Goal: Task Accomplishment & Management: Use online tool/utility

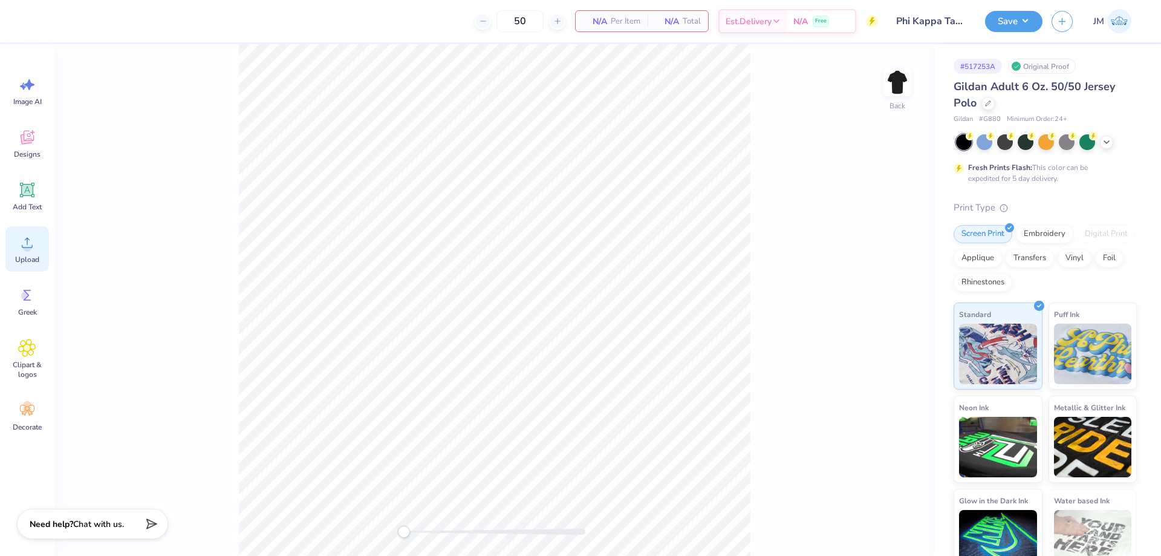
click at [23, 249] on icon at bounding box center [27, 242] width 18 height 18
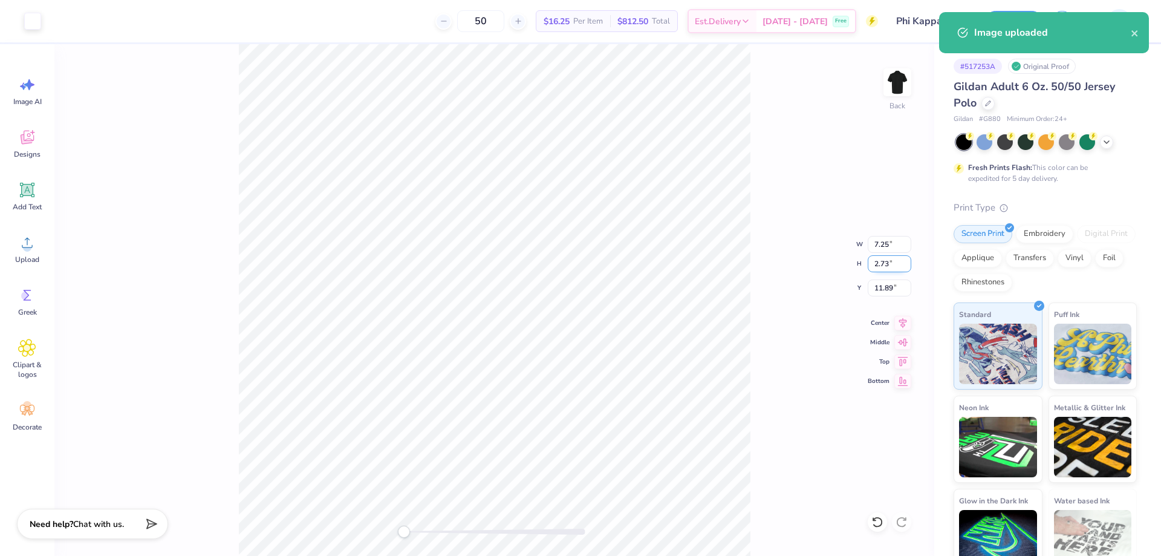
click at [896, 264] on input "2.73" at bounding box center [890, 263] width 44 height 17
click at [896, 246] on input "7.25" at bounding box center [890, 244] width 44 height 17
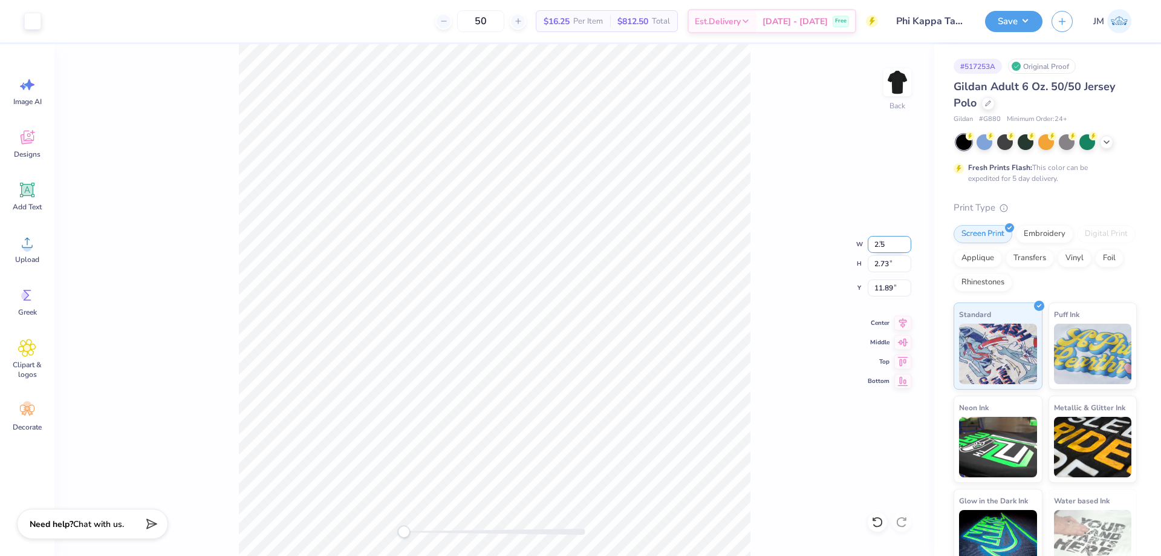
type input "2.5"
type input "2.47"
type input "0.93"
type input "12.48"
click at [899, 327] on icon at bounding box center [902, 321] width 17 height 15
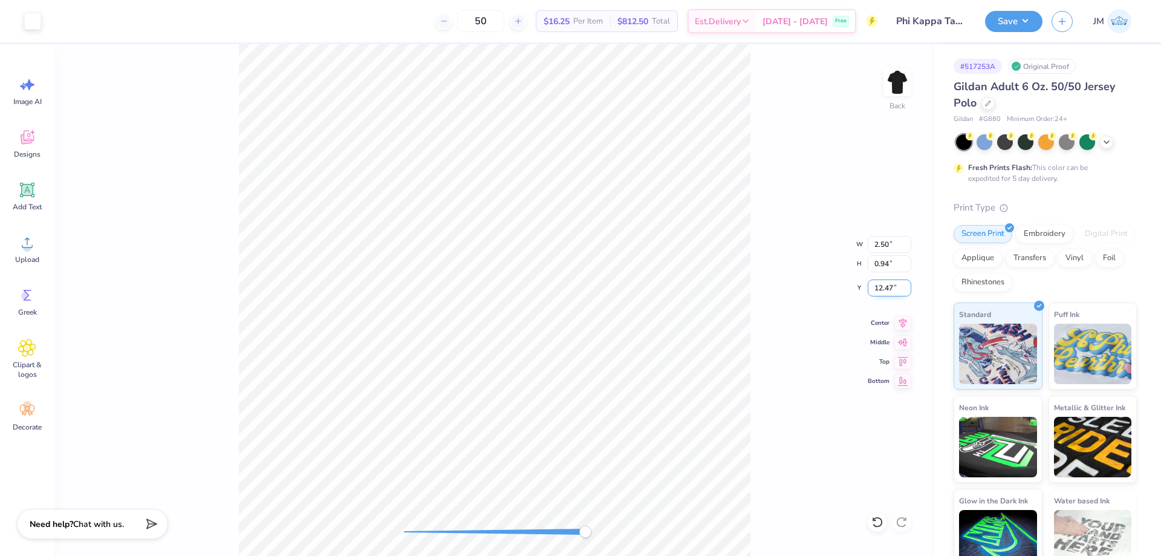
click at [884, 290] on input "12.47" at bounding box center [890, 287] width 44 height 17
type input "3"
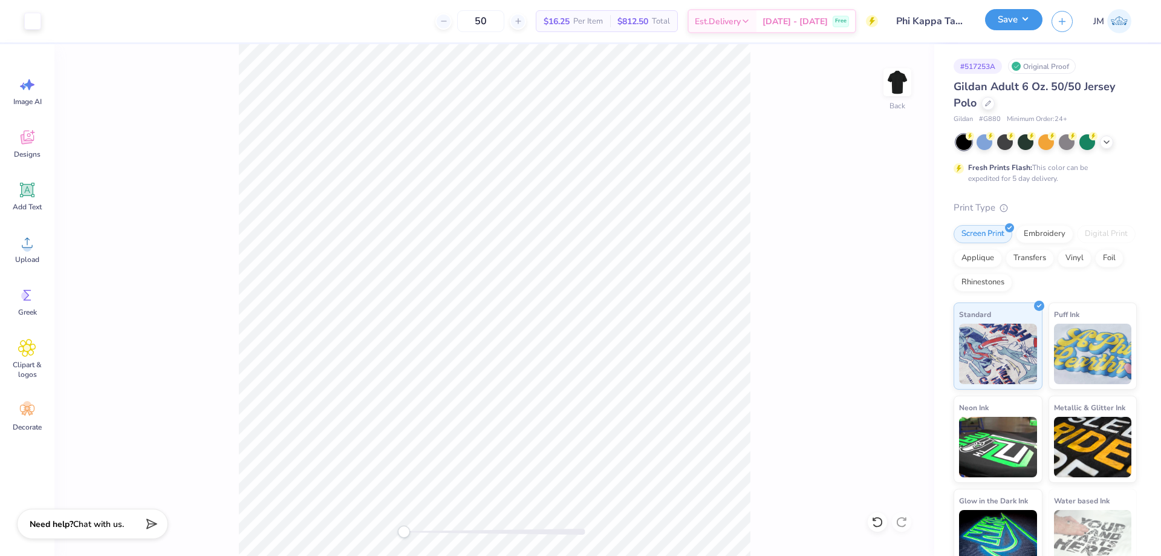
click at [1024, 22] on button "Save" at bounding box center [1013, 19] width 57 height 21
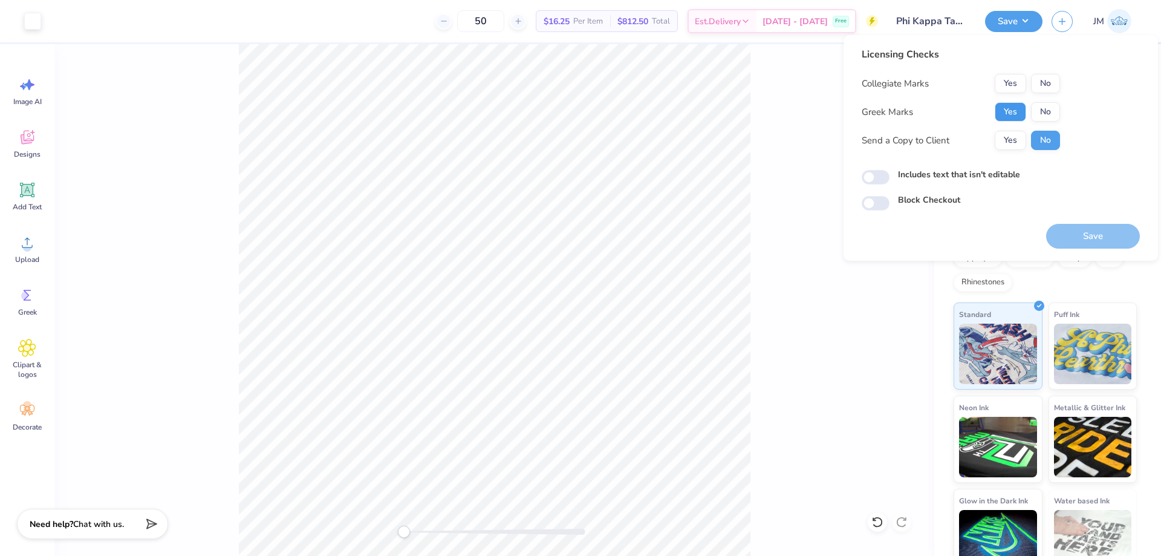
click at [1000, 109] on button "Yes" at bounding box center [1010, 111] width 31 height 19
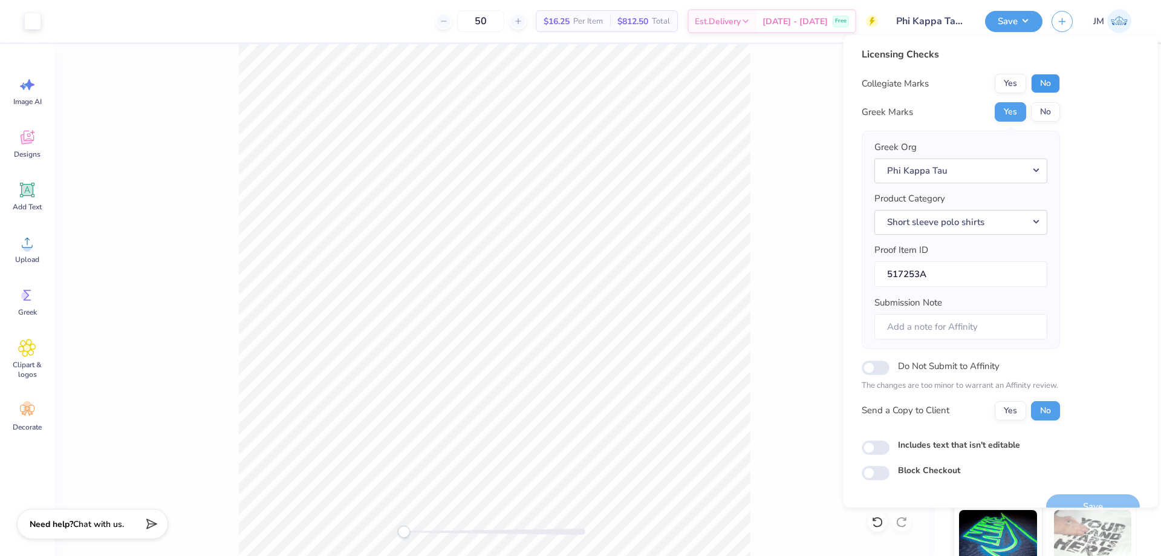
click at [1032, 82] on button "No" at bounding box center [1045, 83] width 29 height 19
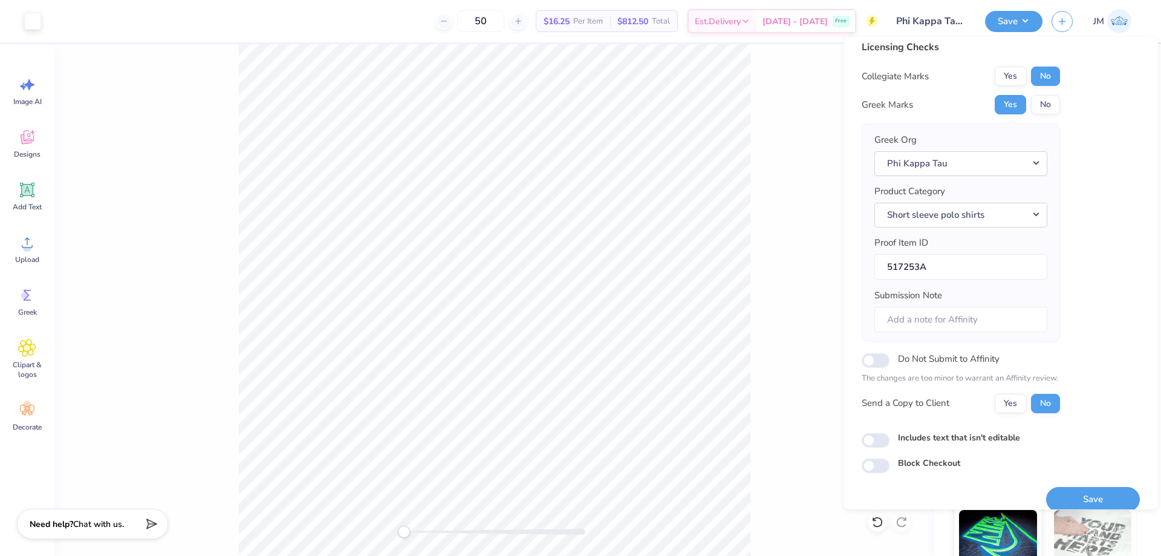
scroll to position [23, 0]
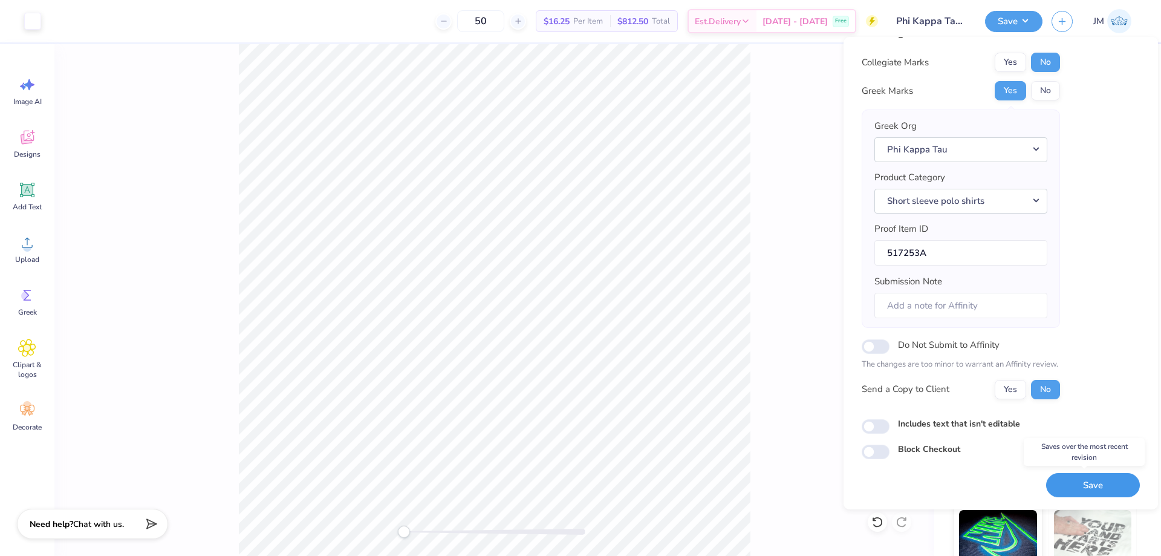
click at [1090, 496] on button "Save" at bounding box center [1093, 485] width 94 height 25
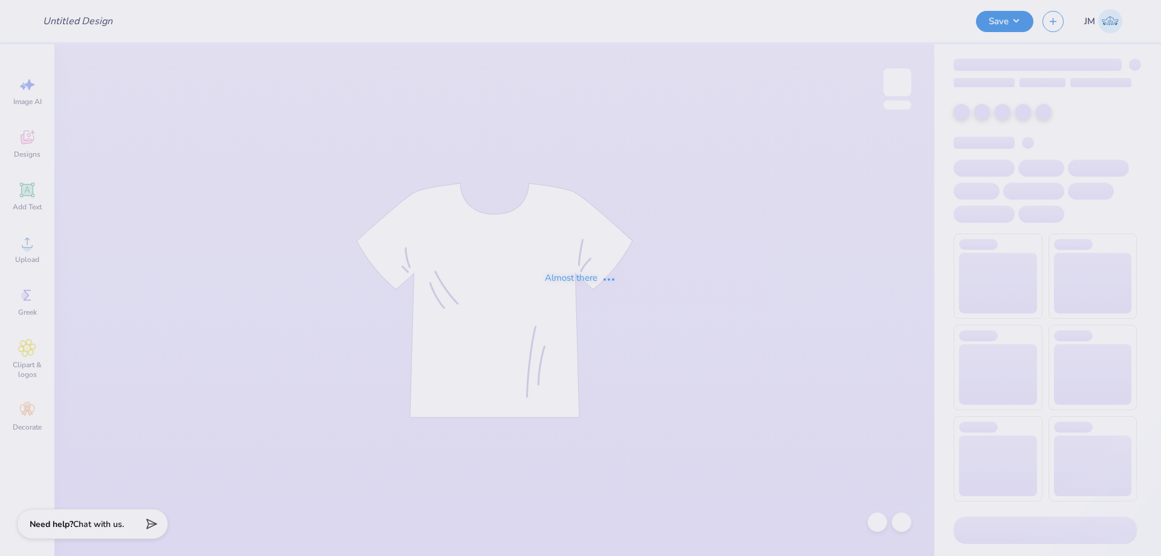
type input "Sigep Polos"
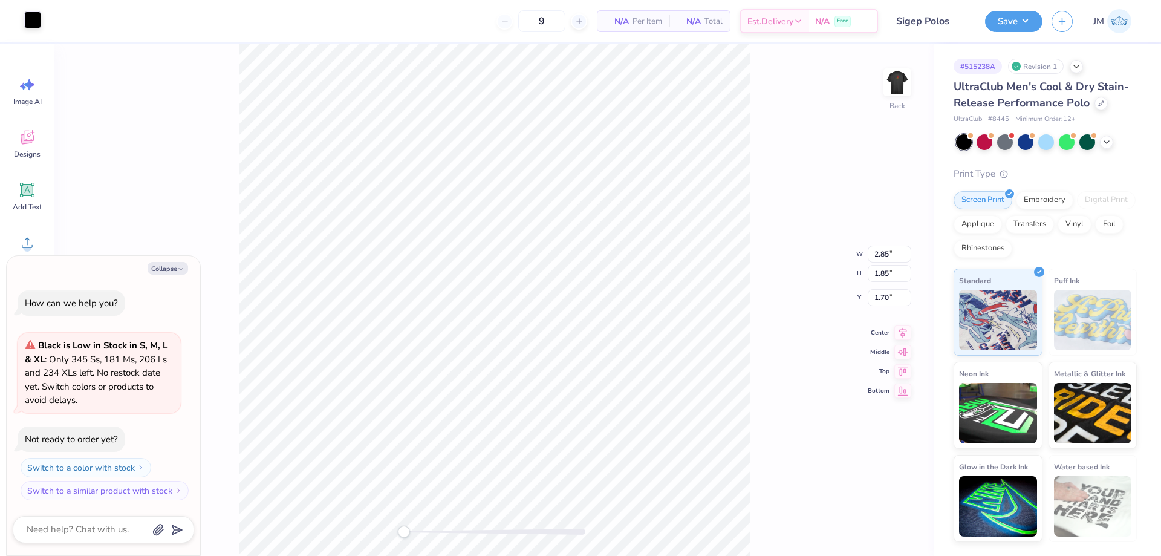
click at [26, 19] on div at bounding box center [32, 19] width 17 height 17
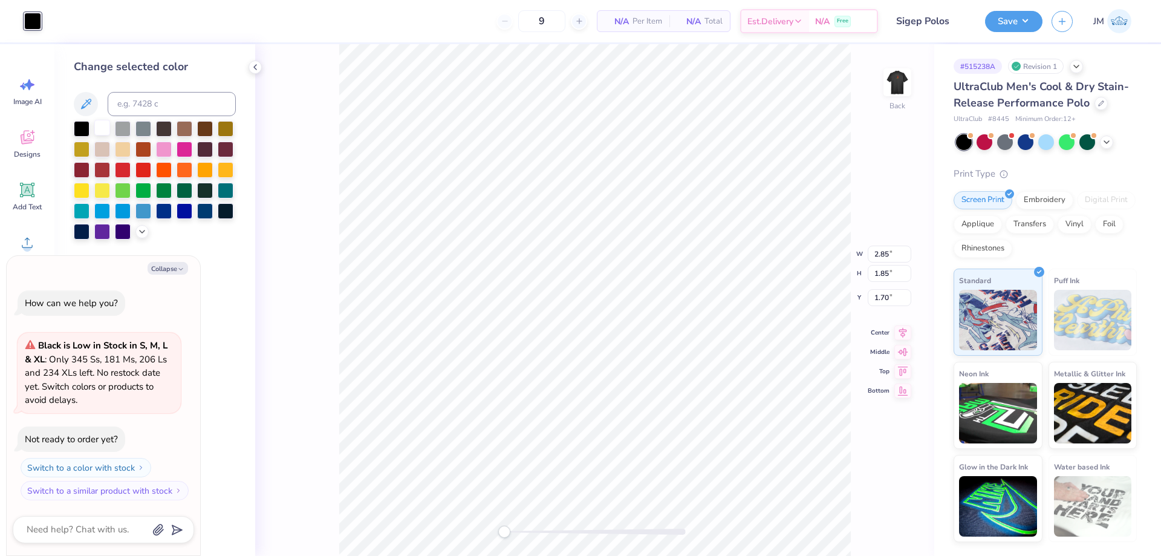
click at [97, 123] on div at bounding box center [102, 128] width 16 height 16
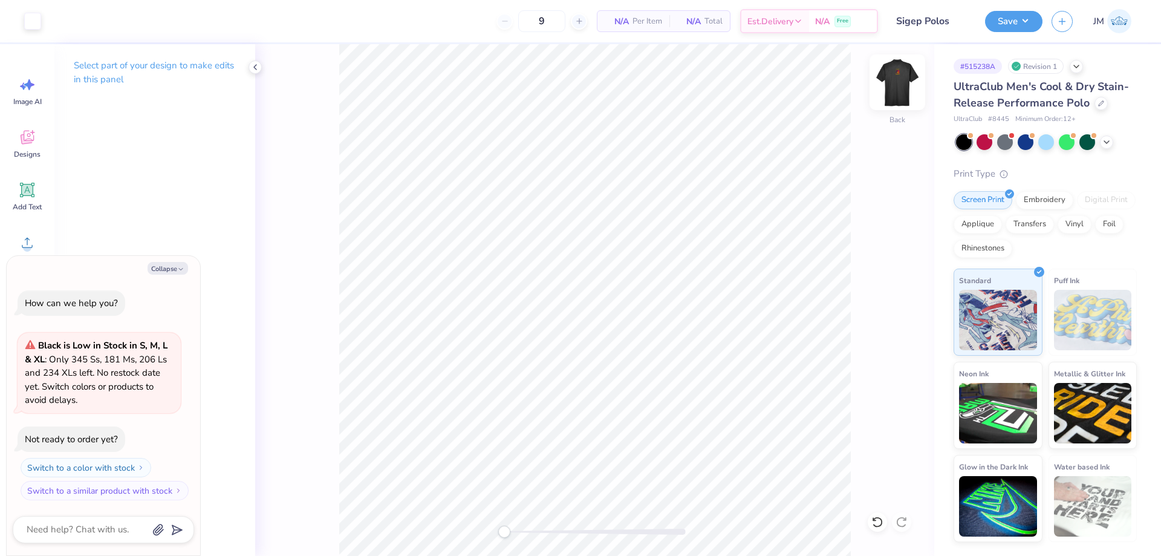
click at [897, 83] on img at bounding box center [897, 82] width 48 height 48
click at [166, 265] on button "Collapse" at bounding box center [168, 268] width 41 height 13
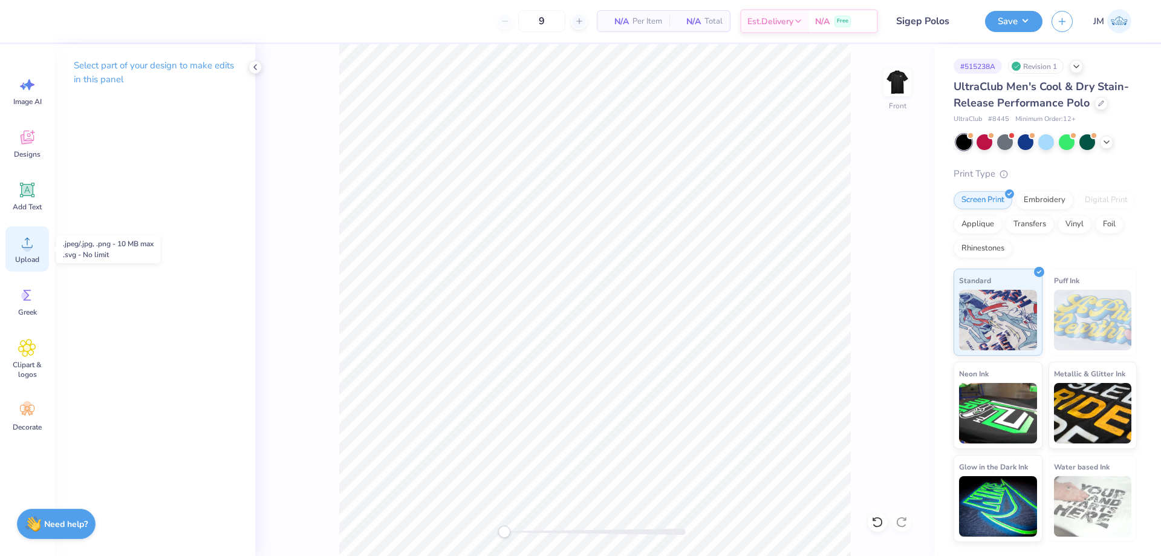
click at [28, 254] on div "Upload" at bounding box center [27, 248] width 44 height 45
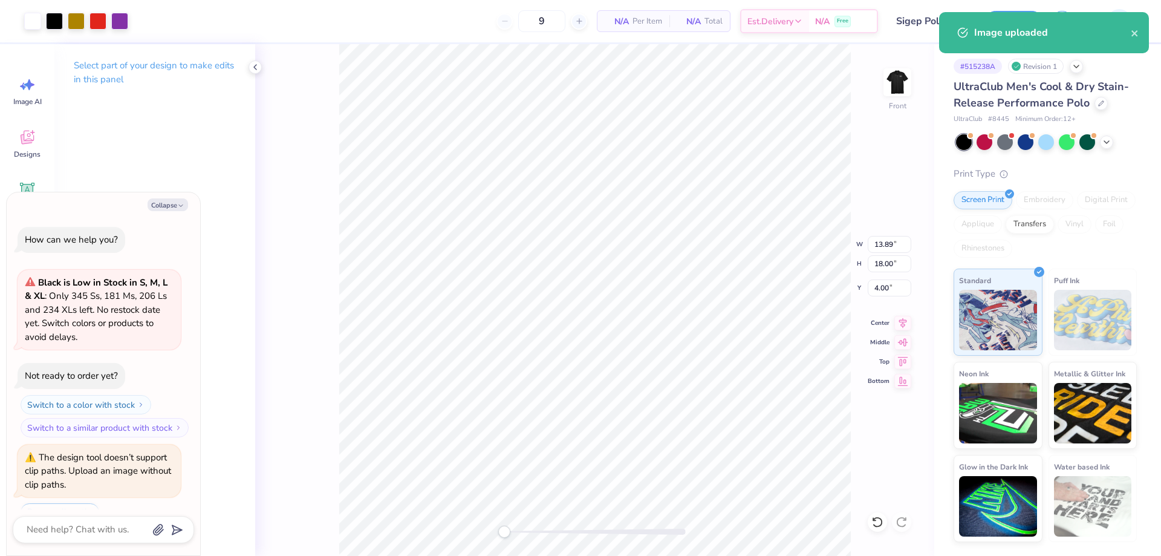
scroll to position [42, 0]
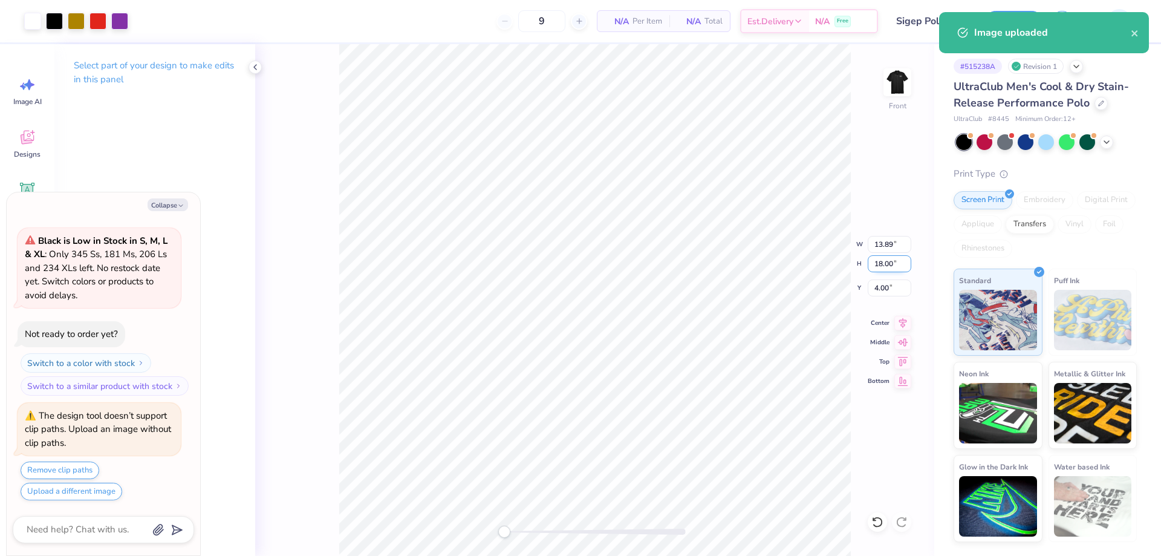
click at [876, 266] on input "18.00" at bounding box center [890, 263] width 44 height 17
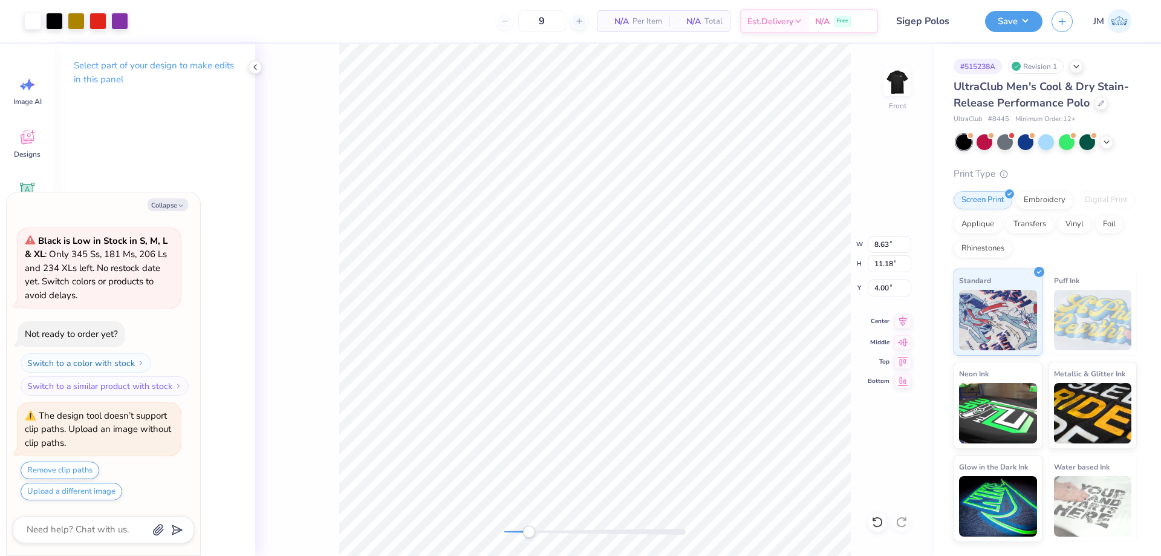
click at [907, 322] on icon at bounding box center [902, 321] width 17 height 15
click at [905, 319] on icon at bounding box center [902, 321] width 17 height 15
type textarea "x"
type input "3.47"
type textarea "x"
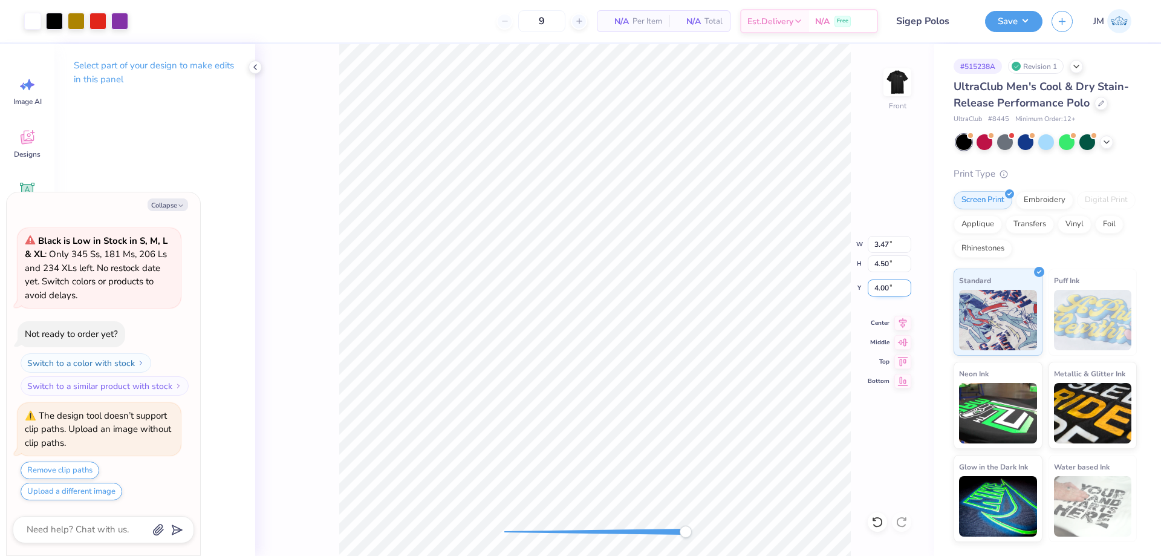
click at [888, 286] on input "4.00" at bounding box center [890, 287] width 44 height 17
type input ".5"
click at [903, 318] on icon at bounding box center [903, 321] width 8 height 10
click at [905, 326] on icon at bounding box center [902, 321] width 17 height 15
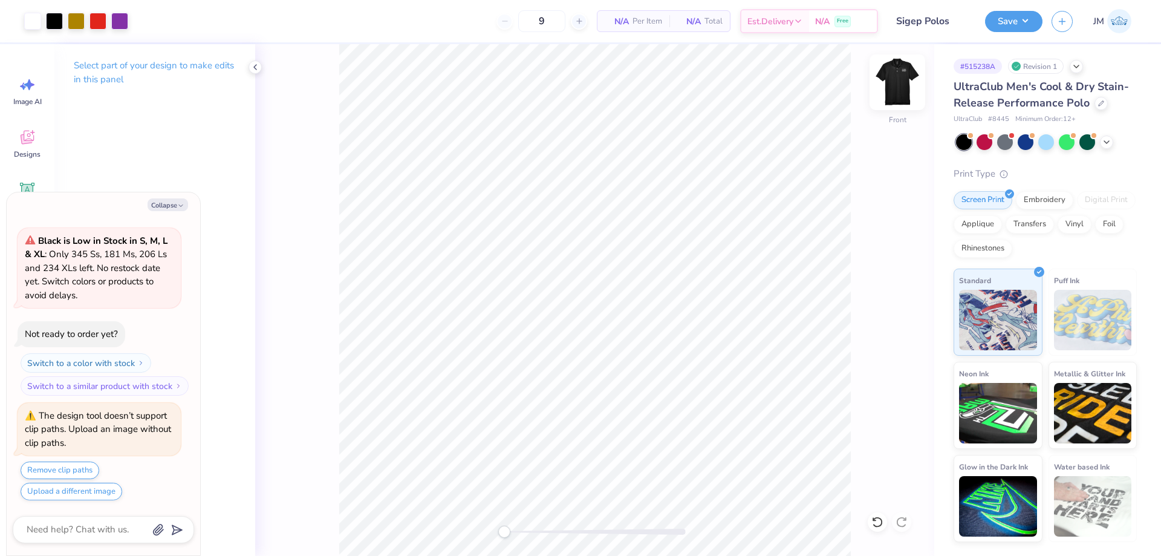
click at [908, 81] on img at bounding box center [897, 82] width 48 height 48
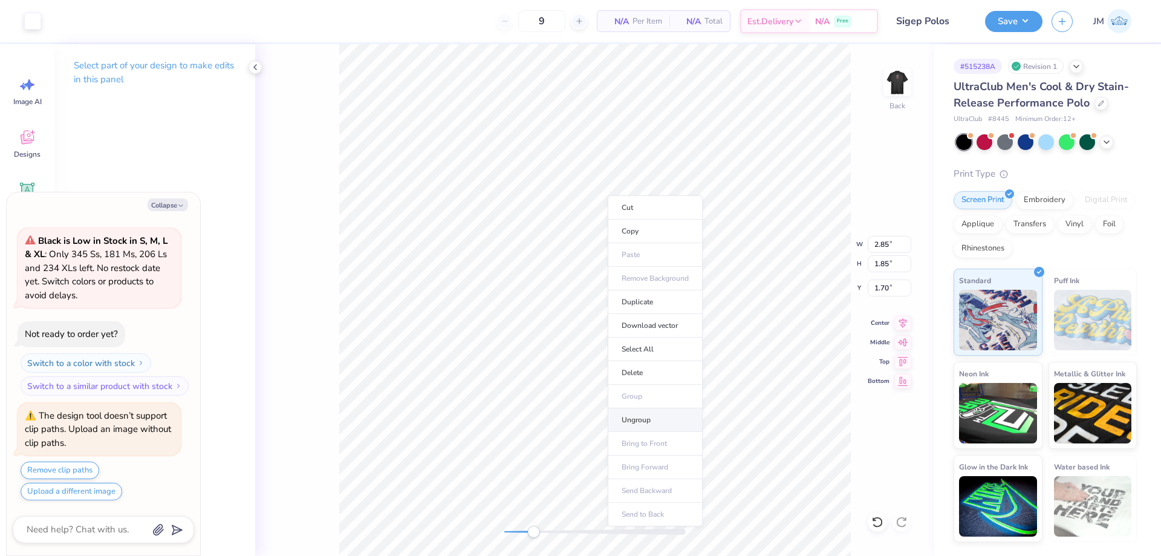
click at [640, 409] on li "Ungroup" at bounding box center [655, 420] width 95 height 24
click at [691, 392] on li "Group" at bounding box center [694, 400] width 95 height 24
click at [1032, 22] on button "Save" at bounding box center [1013, 19] width 57 height 21
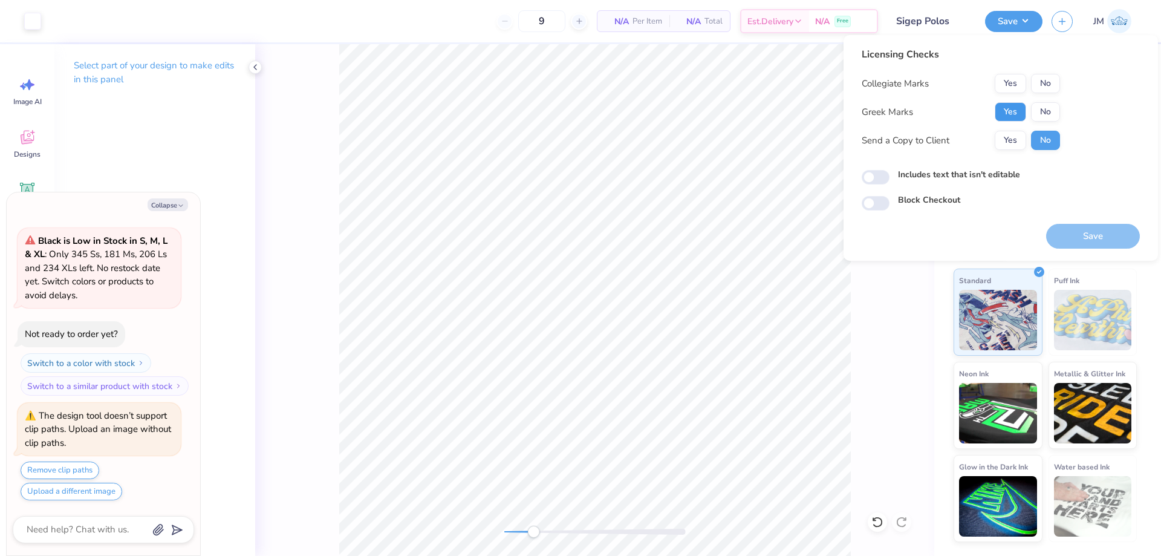
click at [1008, 110] on button "Yes" at bounding box center [1010, 111] width 31 height 19
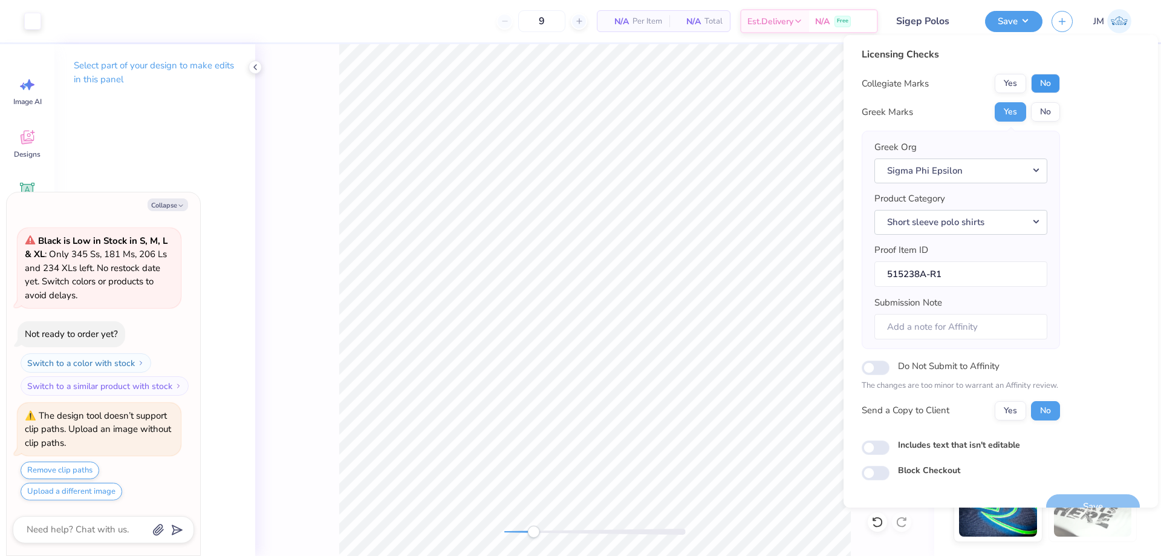
click at [1034, 88] on button "No" at bounding box center [1045, 83] width 29 height 19
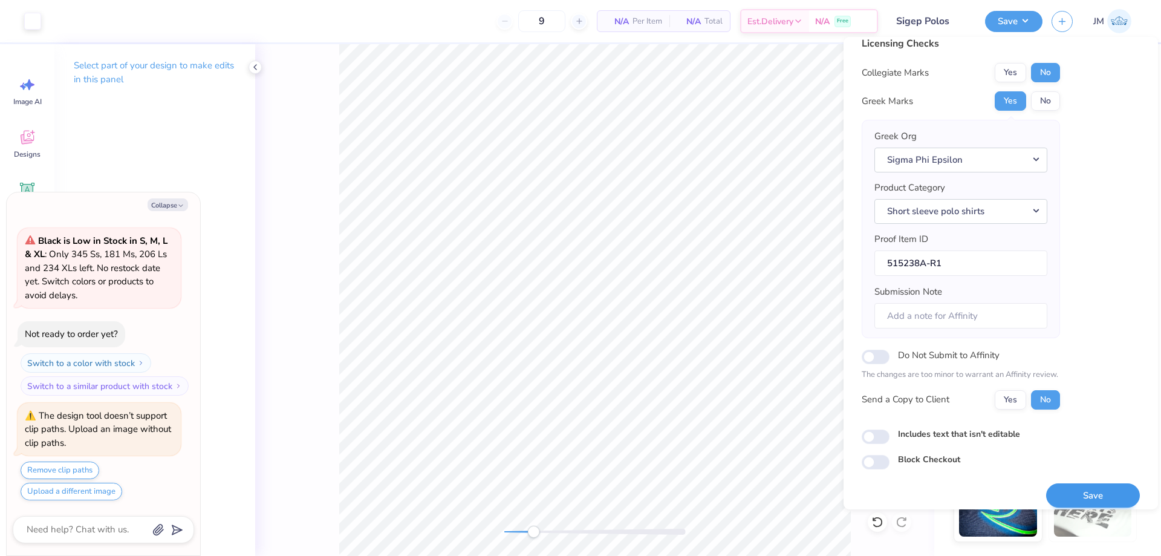
scroll to position [23, 0]
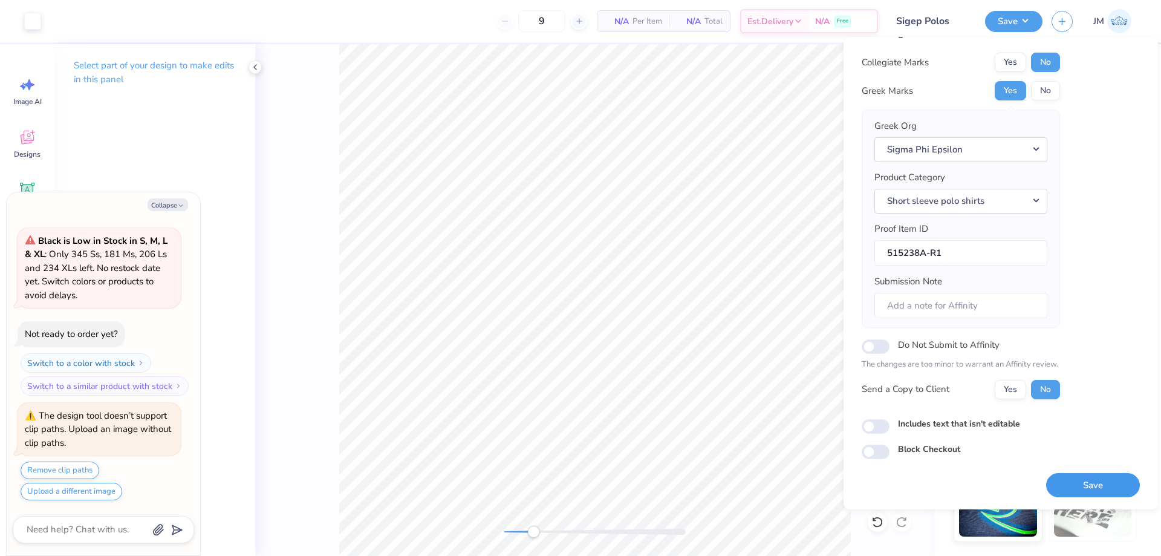
click at [1087, 483] on button "Save" at bounding box center [1093, 485] width 94 height 25
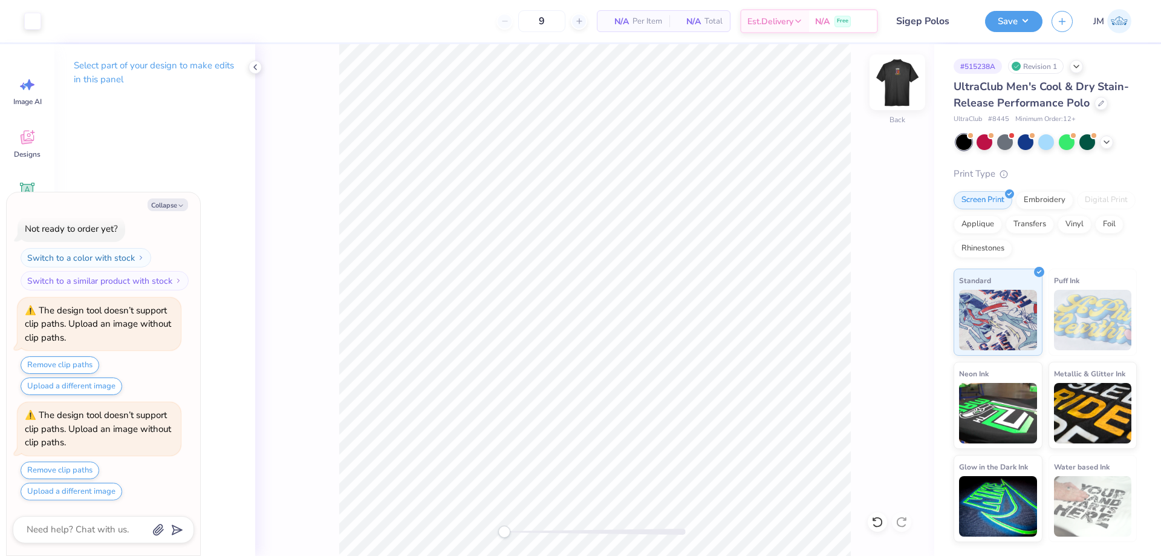
click at [911, 78] on img at bounding box center [897, 82] width 48 height 48
click at [159, 204] on button "Collapse" at bounding box center [168, 204] width 41 height 13
type textarea "x"
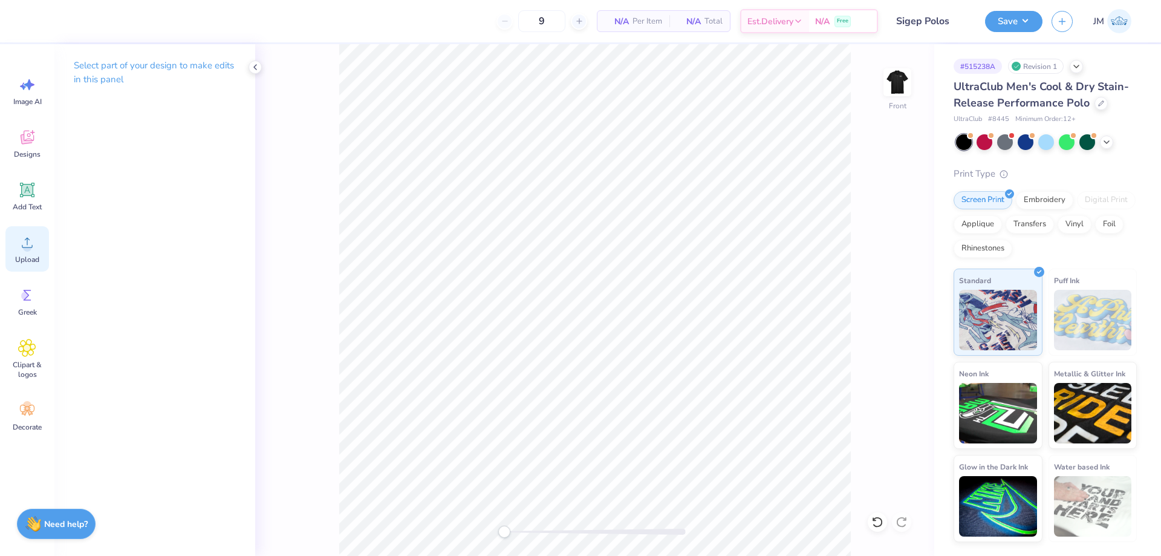
click at [20, 245] on icon at bounding box center [27, 242] width 18 height 18
click at [907, 321] on icon at bounding box center [902, 321] width 17 height 15
type input "4.07"
type input "5.27"
type input "3.83"
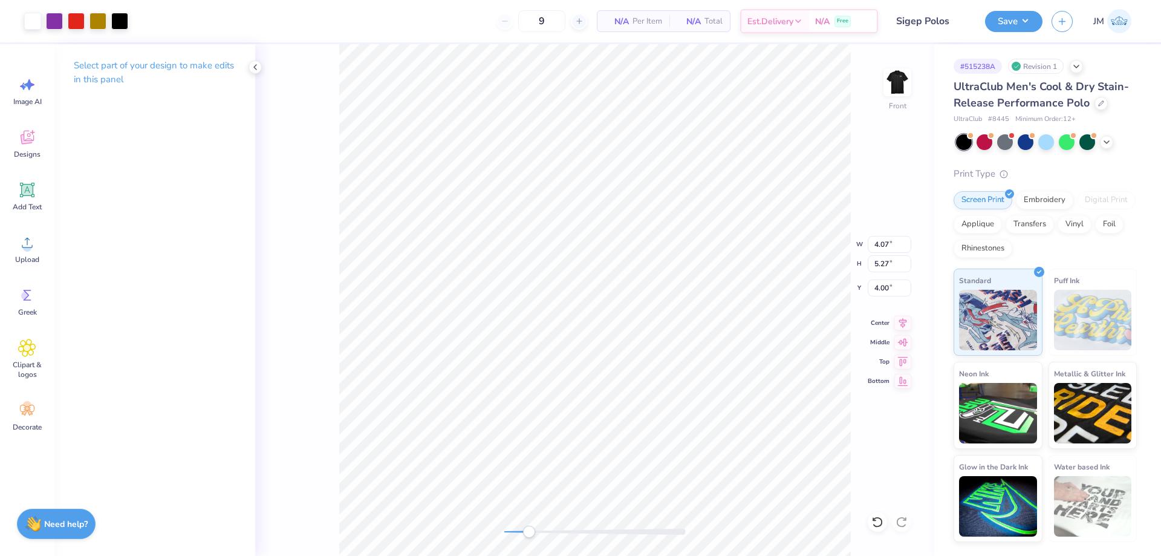
type input "4.96"
type input "3.68"
type input "4.77"
type input "3.55"
type input "4.60"
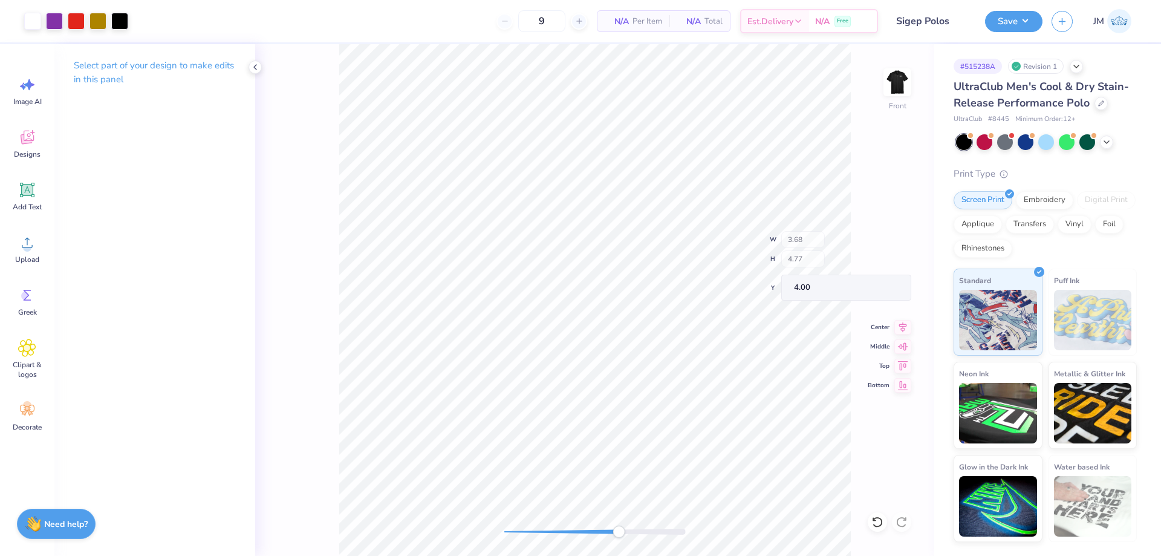
type input "4.01"
type input "3.49"
type input "4.52"
type input "3.46"
type input "4.49"
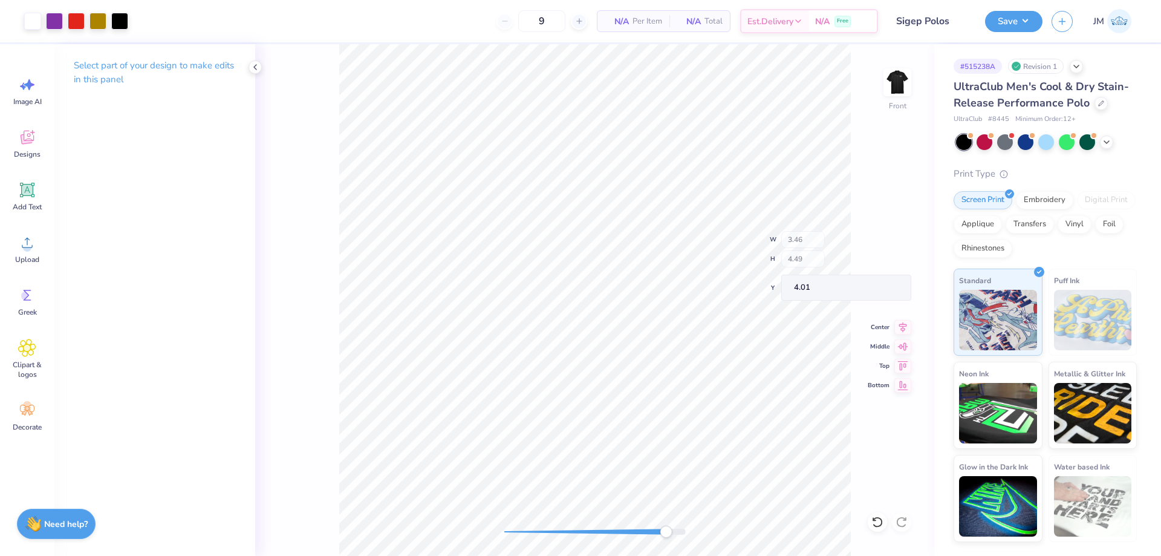
type input "3.47"
type input "4.50"
click at [905, 318] on icon at bounding box center [903, 321] width 8 height 10
click at [887, 288] on input "4.01" at bounding box center [890, 287] width 44 height 17
type input ".5"
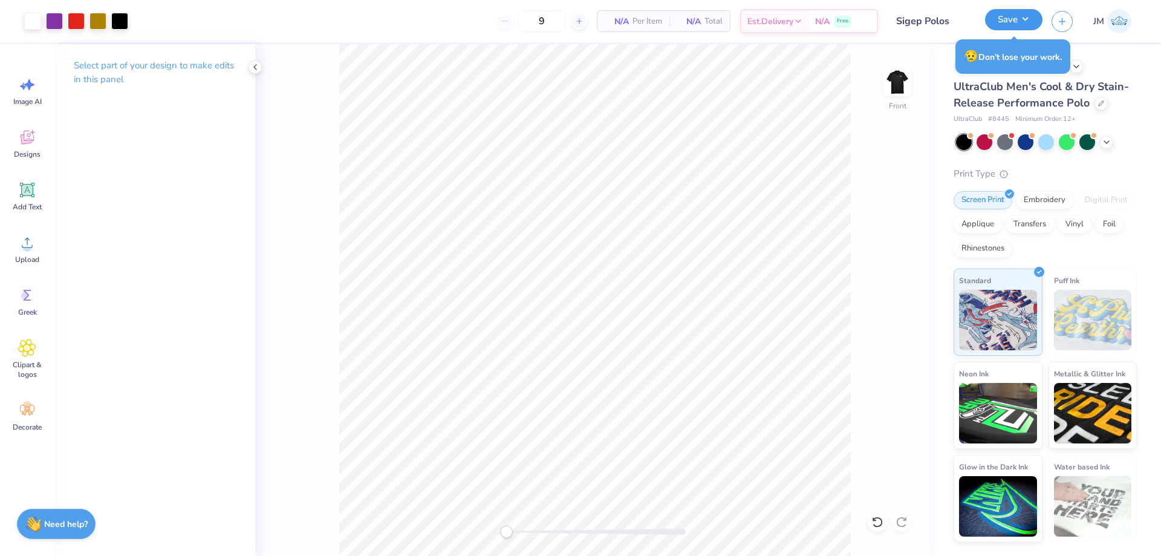
click at [1034, 21] on button "Save" at bounding box center [1013, 19] width 57 height 21
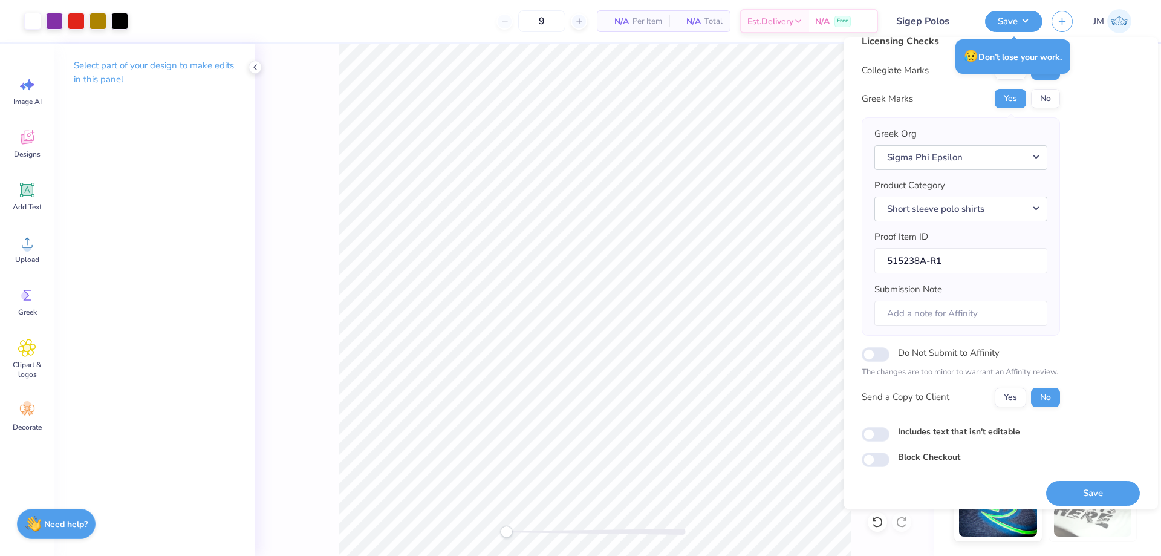
scroll to position [23, 0]
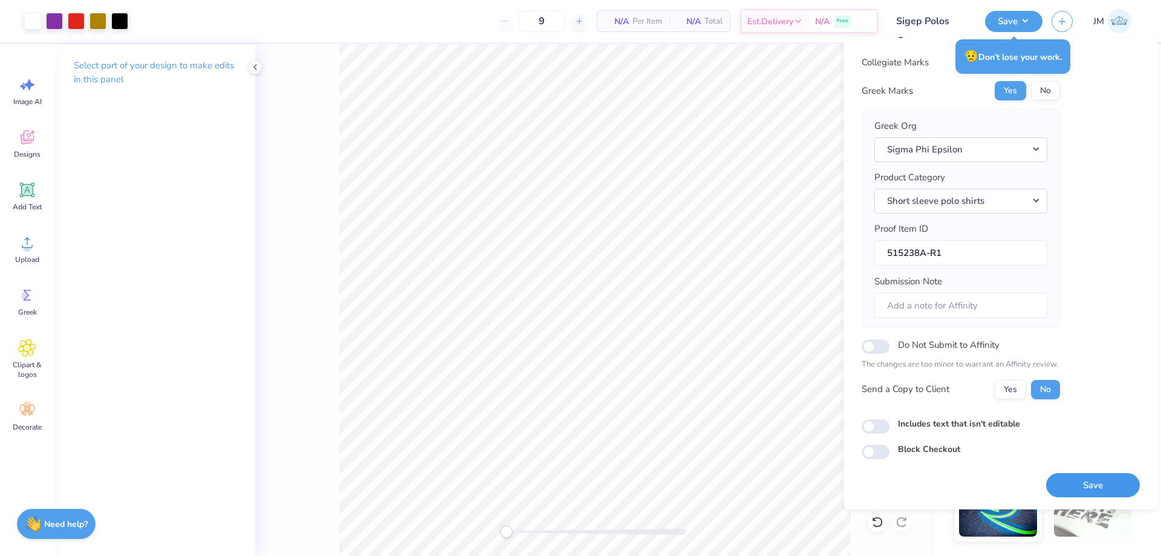
click at [1109, 482] on button "Save" at bounding box center [1093, 485] width 94 height 25
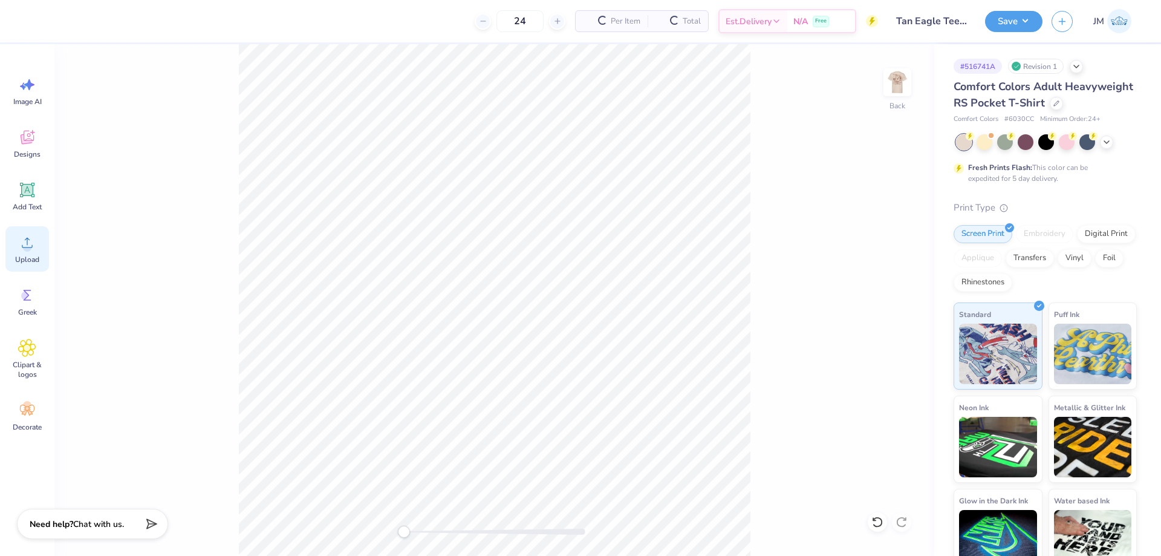
click at [15, 242] on div "Upload" at bounding box center [27, 248] width 44 height 45
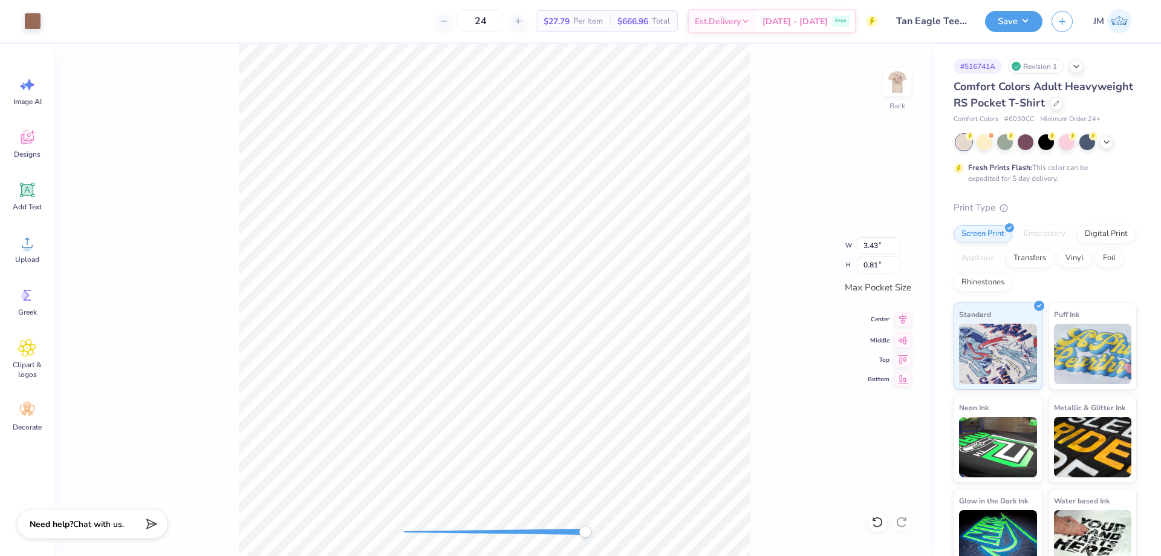
click at [902, 316] on icon at bounding box center [902, 319] width 17 height 15
click at [905, 321] on icon at bounding box center [902, 319] width 17 height 15
type input "3.5"
click at [894, 242] on input "3.5" at bounding box center [879, 245] width 44 height 17
type input "3.5"
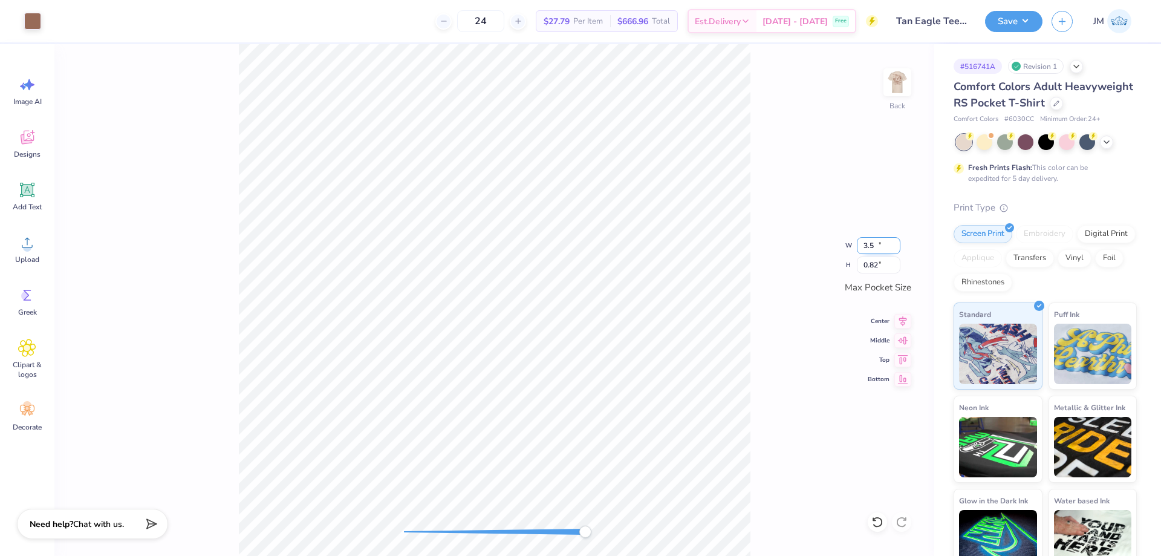
click at [897, 242] on input "3.5" at bounding box center [879, 245] width 44 height 17
click at [896, 244] on input "3.44" at bounding box center [879, 245] width 44 height 17
click at [896, 244] on input "3.45" at bounding box center [879, 245] width 44 height 17
type input "3.51"
click at [896, 244] on input "3.51" at bounding box center [879, 245] width 44 height 17
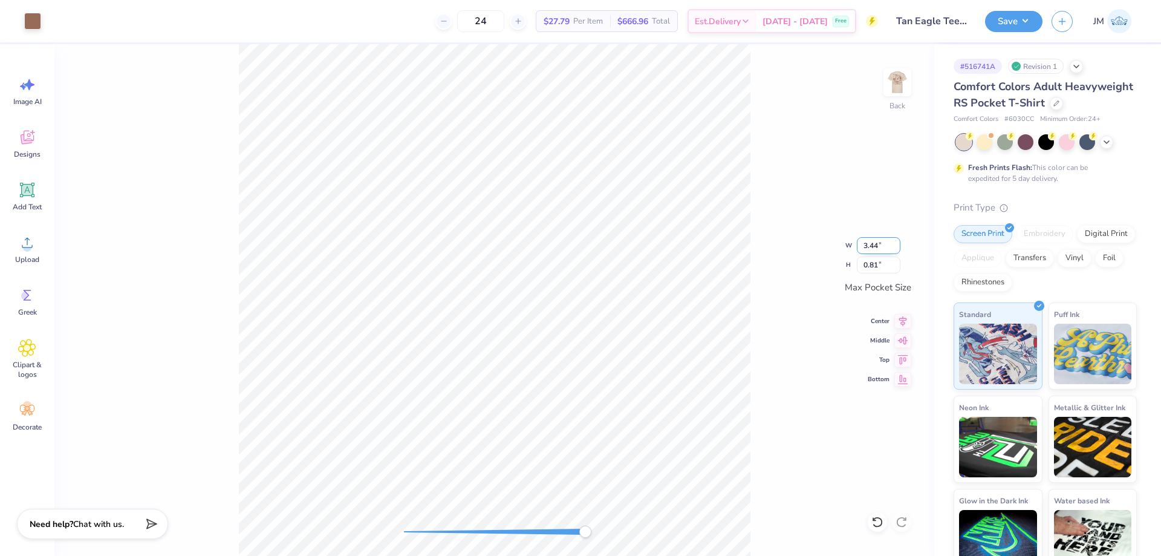
click at [898, 244] on input "3.44" at bounding box center [879, 245] width 44 height 17
click at [898, 244] on input "3.45" at bounding box center [879, 245] width 44 height 17
click at [898, 244] on input "3.46" at bounding box center [879, 245] width 44 height 17
click at [898, 244] on input "3.47" at bounding box center [879, 245] width 44 height 17
click at [898, 244] on input "3.48" at bounding box center [879, 245] width 44 height 17
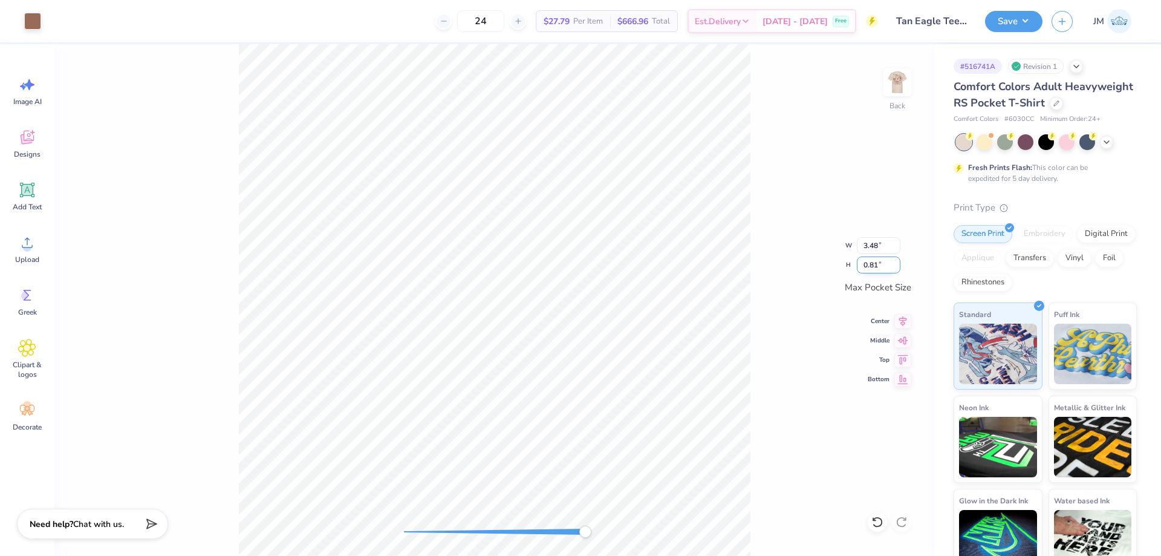
click at [881, 265] on input "0.81" at bounding box center [879, 264] width 44 height 17
click at [882, 247] on input "3.48" at bounding box center [879, 245] width 44 height 17
click at [897, 244] on input "3.49" at bounding box center [879, 245] width 44 height 17
type input "3.5"
click at [897, 244] on input "3.5" at bounding box center [879, 245] width 44 height 17
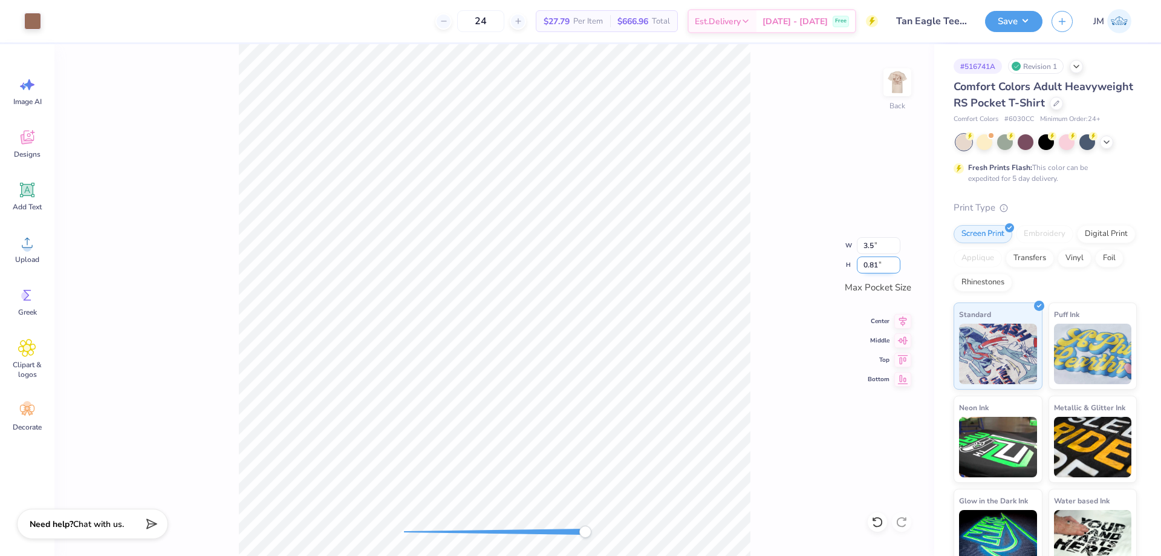
click at [885, 264] on input "0.81" at bounding box center [879, 264] width 44 height 17
click at [890, 246] on input "3.44" at bounding box center [879, 245] width 44 height 17
click at [897, 244] on input "3.45" at bounding box center [879, 245] width 44 height 17
click at [897, 244] on input "3.46" at bounding box center [879, 245] width 44 height 17
click at [897, 244] on input "3.47" at bounding box center [879, 245] width 44 height 17
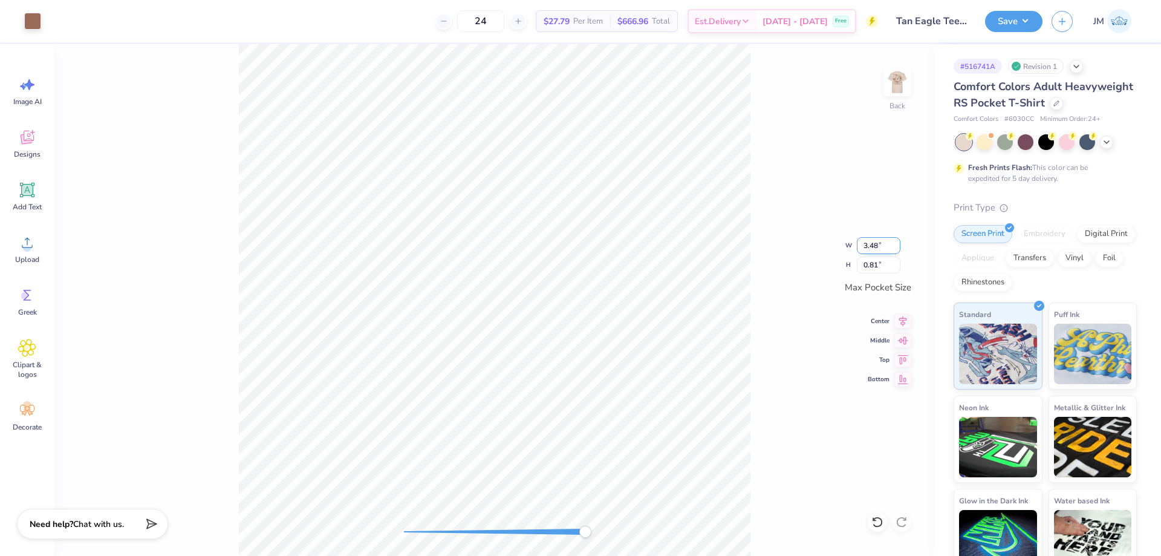
type input "3.48"
click at [897, 244] on input "3.48" at bounding box center [879, 245] width 44 height 17
click at [889, 260] on input "0.81" at bounding box center [879, 264] width 44 height 17
click at [903, 323] on icon at bounding box center [903, 319] width 8 height 10
click at [901, 340] on icon at bounding box center [903, 338] width 10 height 8
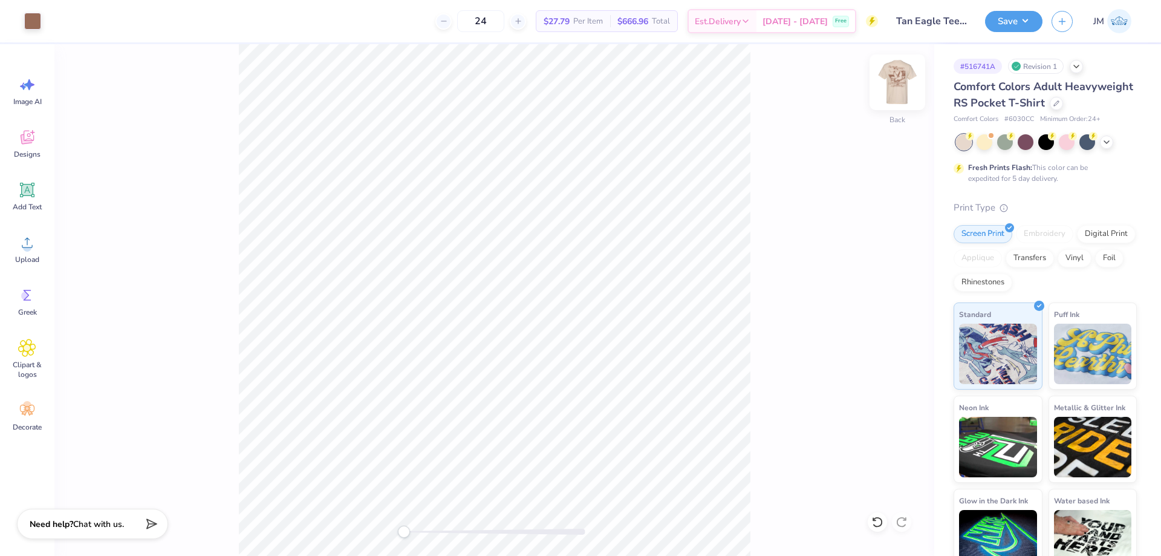
click at [892, 96] on img at bounding box center [897, 82] width 48 height 48
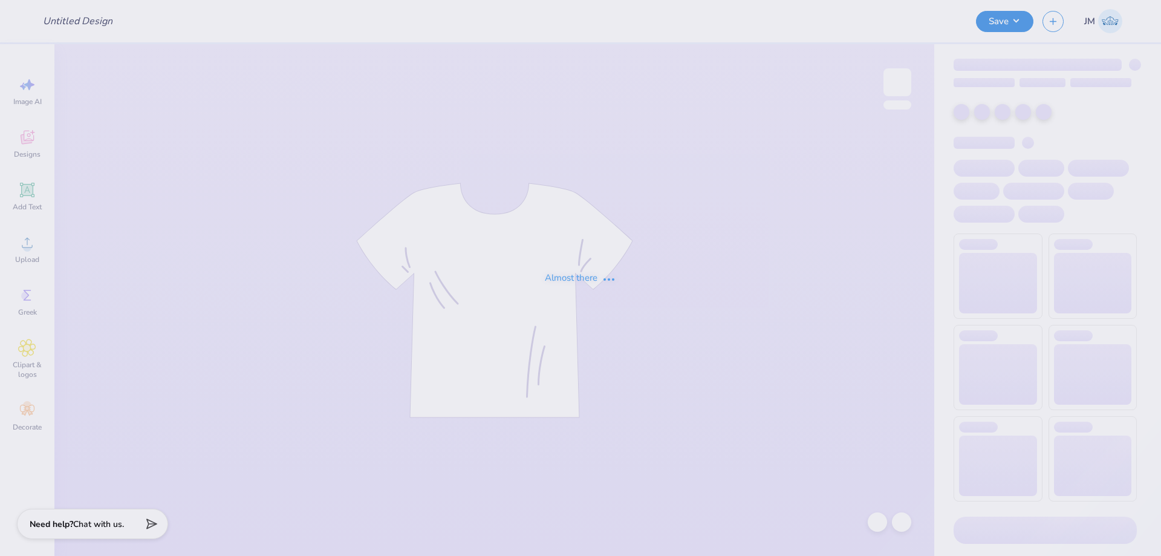
type input "Dudes Day"
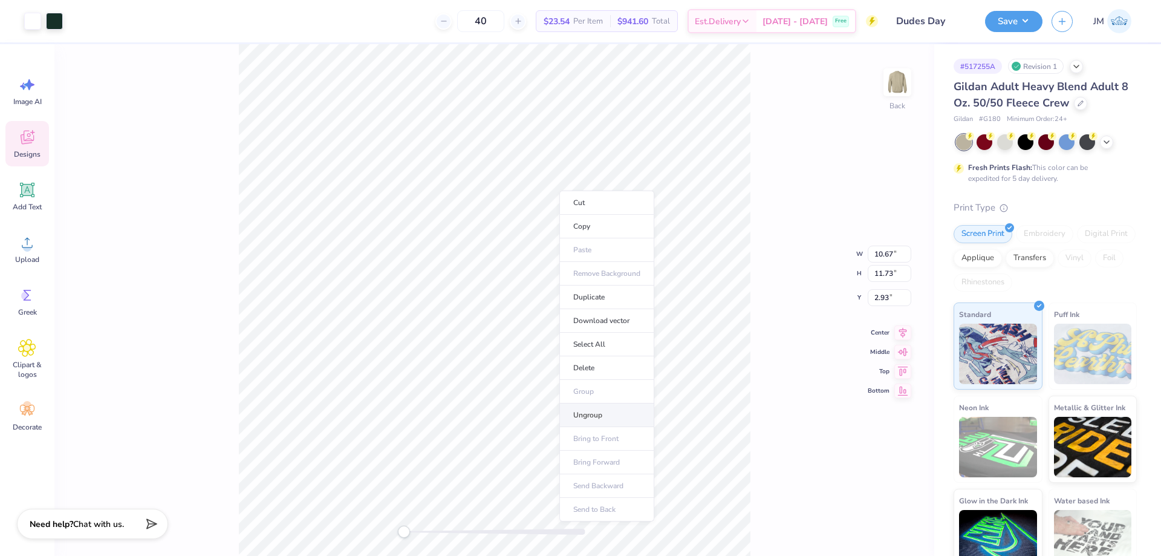
click at [598, 412] on li "Ungroup" at bounding box center [606, 415] width 95 height 24
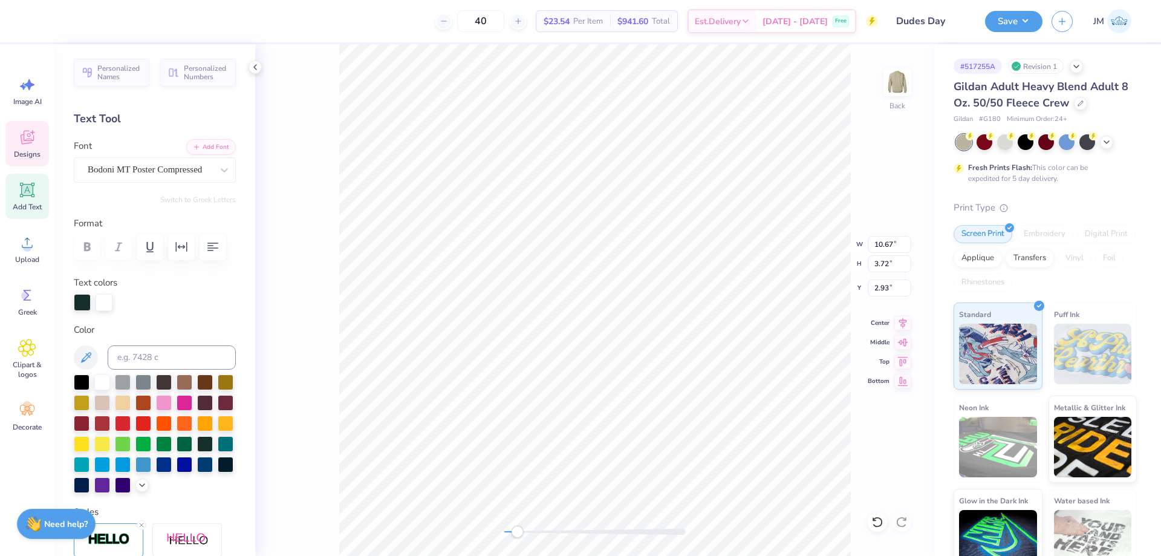
scroll to position [10, 2]
type textarea "Alpha Omicron Pi"
click at [906, 321] on icon at bounding box center [902, 321] width 17 height 15
click at [879, 524] on icon at bounding box center [877, 522] width 12 height 12
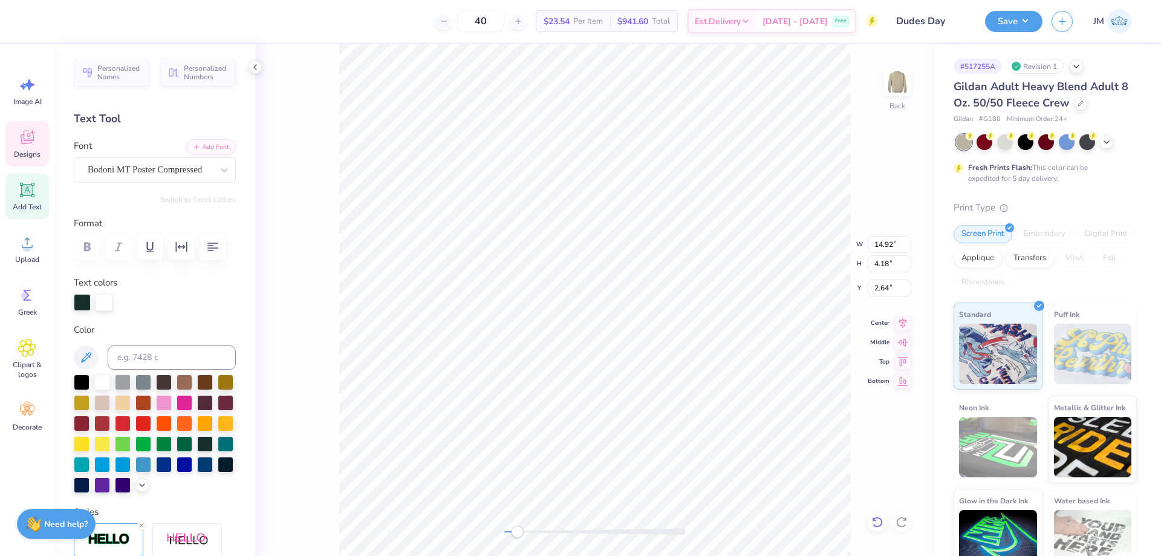
click at [879, 524] on icon at bounding box center [877, 522] width 12 height 12
click at [880, 518] on icon at bounding box center [877, 521] width 10 height 11
click at [905, 325] on icon at bounding box center [902, 321] width 17 height 15
click at [902, 318] on icon at bounding box center [903, 321] width 8 height 10
type input "7.70"
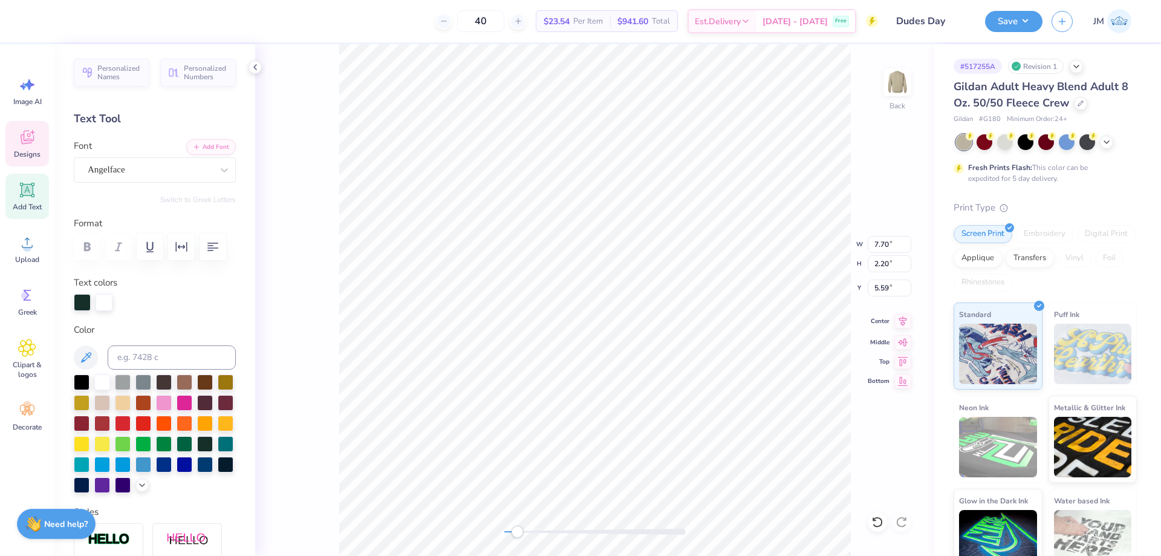
type input "2.20"
type input "5.59"
type input "10.67"
type input "11.03"
type input "2.93"
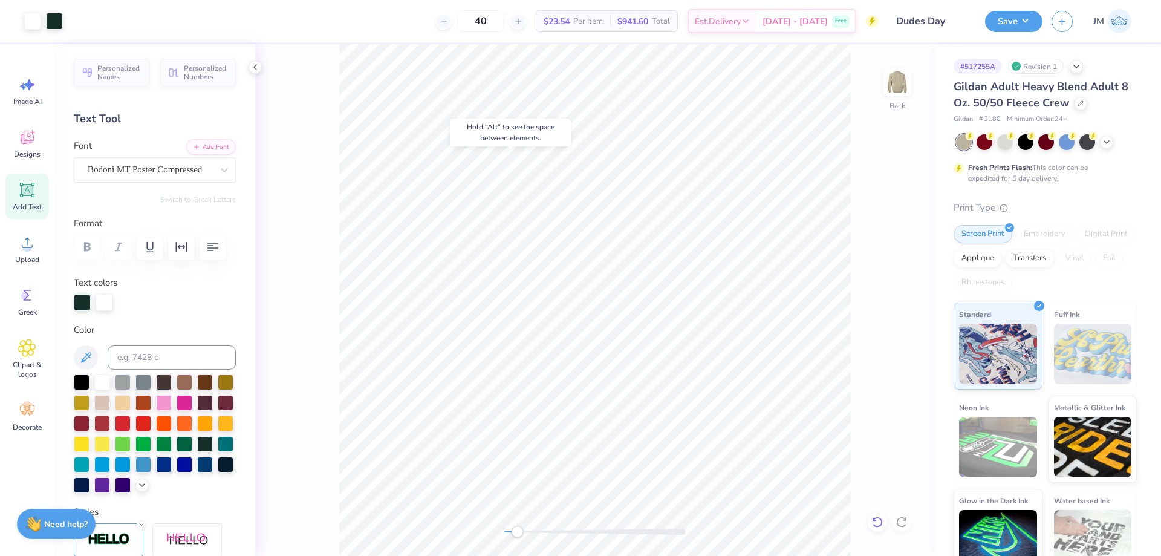
click at [874, 526] on icon at bounding box center [877, 522] width 12 height 12
type textarea "Alpha Omicron Pi"
click at [902, 322] on icon at bounding box center [902, 321] width 17 height 15
click at [907, 324] on icon at bounding box center [902, 321] width 17 height 15
click at [909, 322] on icon at bounding box center [902, 321] width 17 height 15
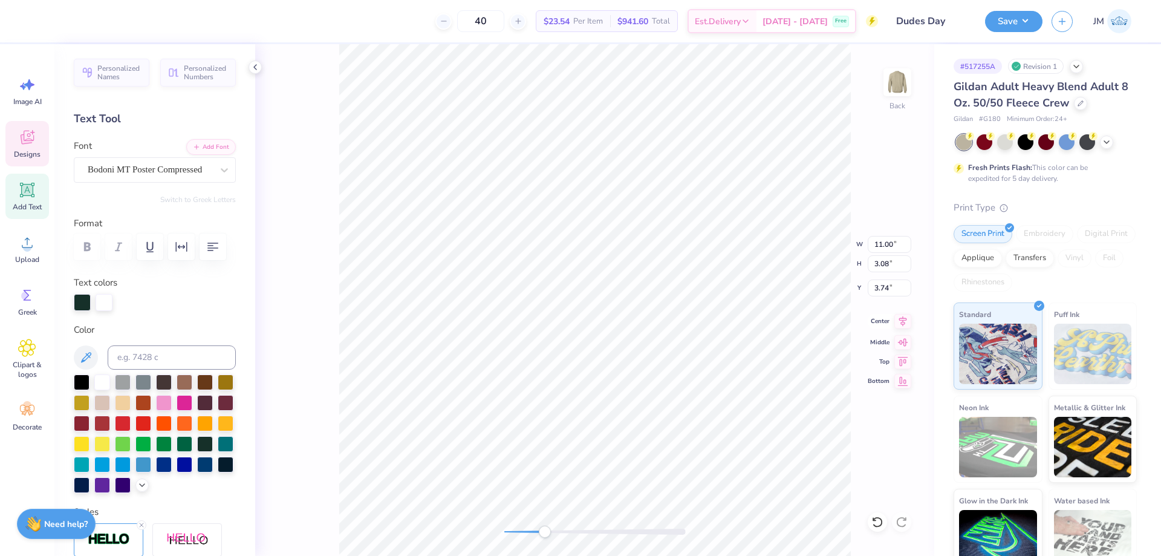
click at [898, 320] on icon at bounding box center [902, 321] width 17 height 15
type textarea "Dudes Day"
click at [900, 322] on icon at bounding box center [902, 321] width 17 height 15
click at [876, 515] on div at bounding box center [877, 521] width 19 height 19
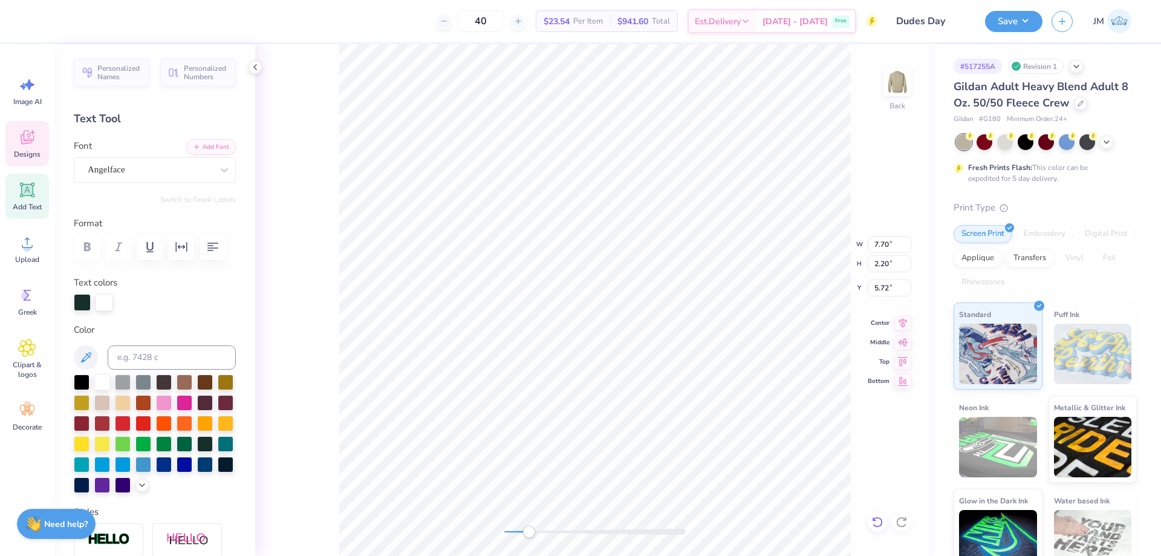
type input "7.59"
type input "2.60"
type input "4.99"
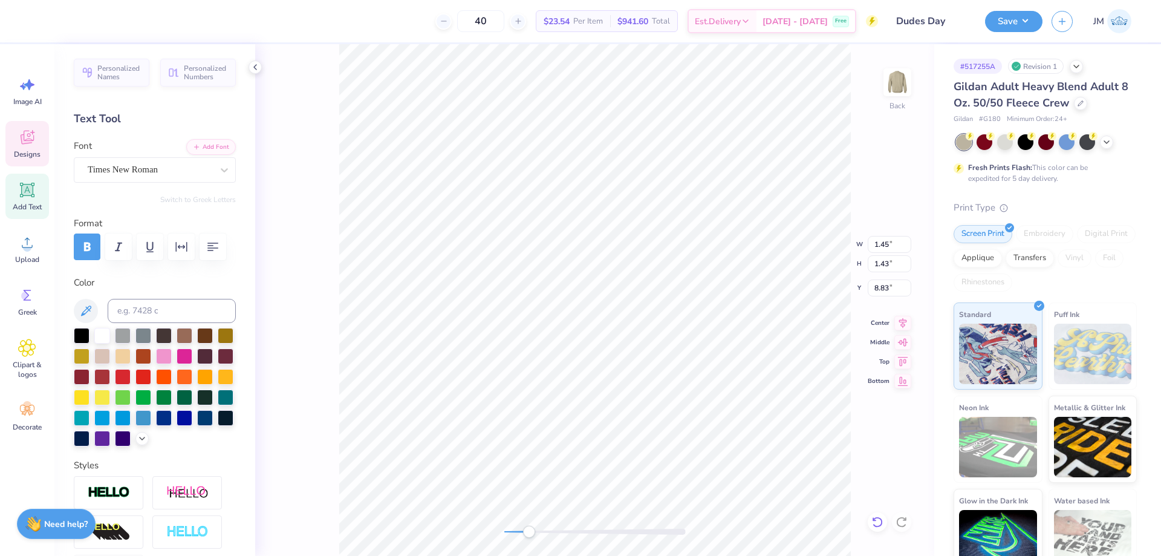
type input "1.56"
type input "8.11"
type textarea "A"
type input "1.45"
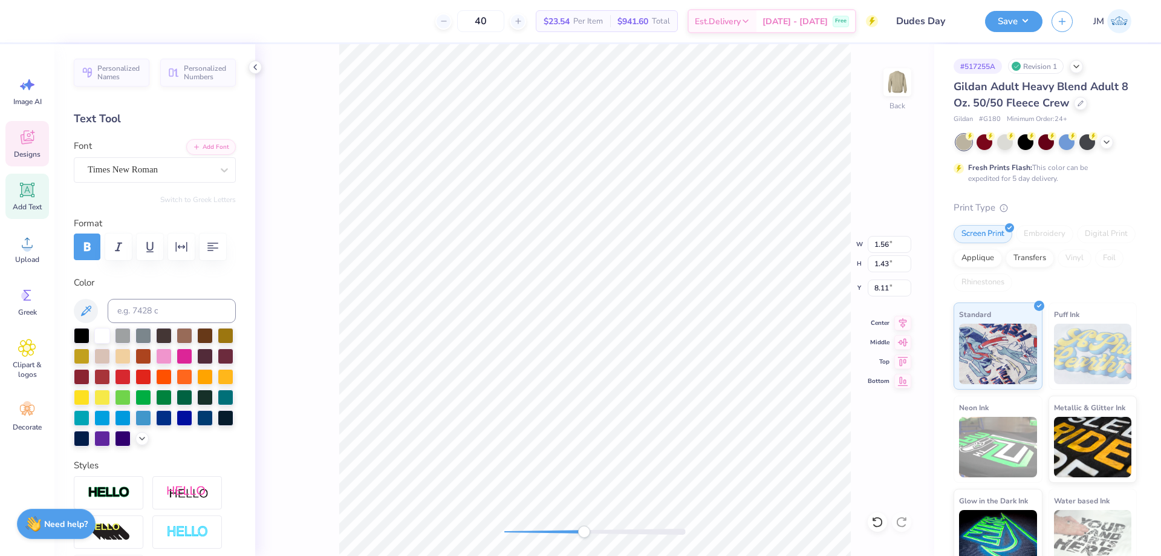
type input "8.83"
click at [519, 333] on li "Duplicate" at bounding box center [517, 329] width 95 height 24
type input "9.07"
type textarea "O"
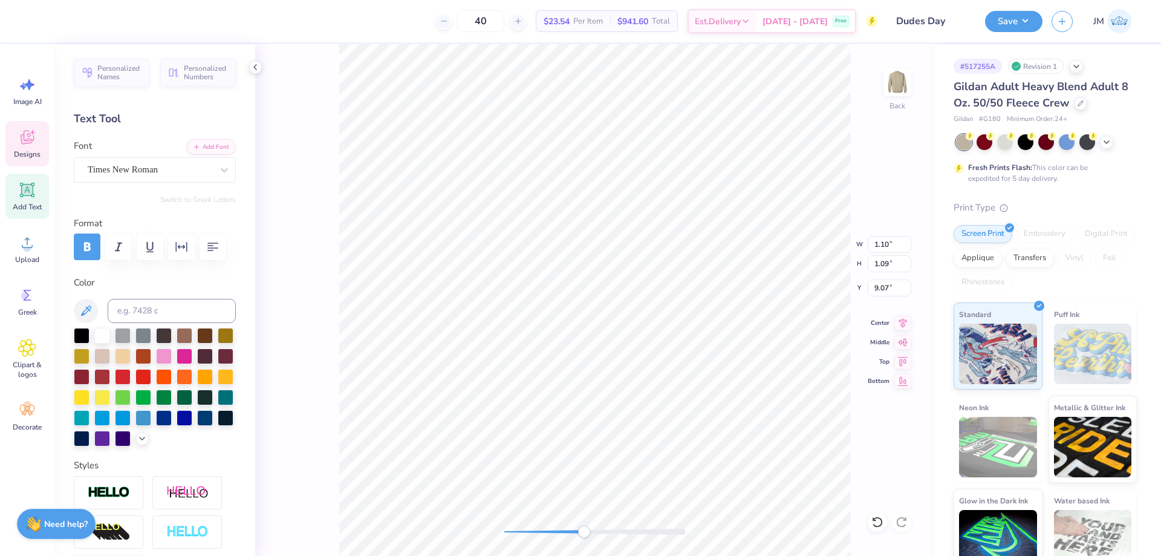
scroll to position [10, 1]
click at [605, 330] on li "Duplicate" at bounding box center [608, 329] width 95 height 24
type input "9.61"
type textarea "Π"
type input "9.15"
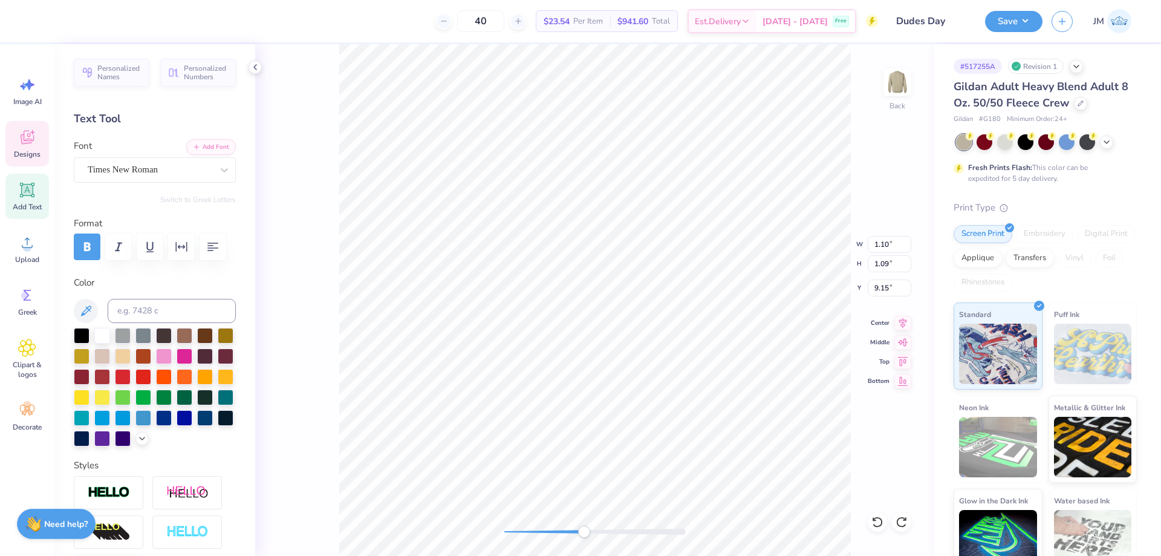
scroll to position [10, 2]
type textarea "II"
click at [737, 411] on div "Back" at bounding box center [594, 300] width 679 height 512
click at [902, 321] on icon at bounding box center [902, 321] width 17 height 15
click at [891, 287] on input "3.74" at bounding box center [890, 287] width 44 height 17
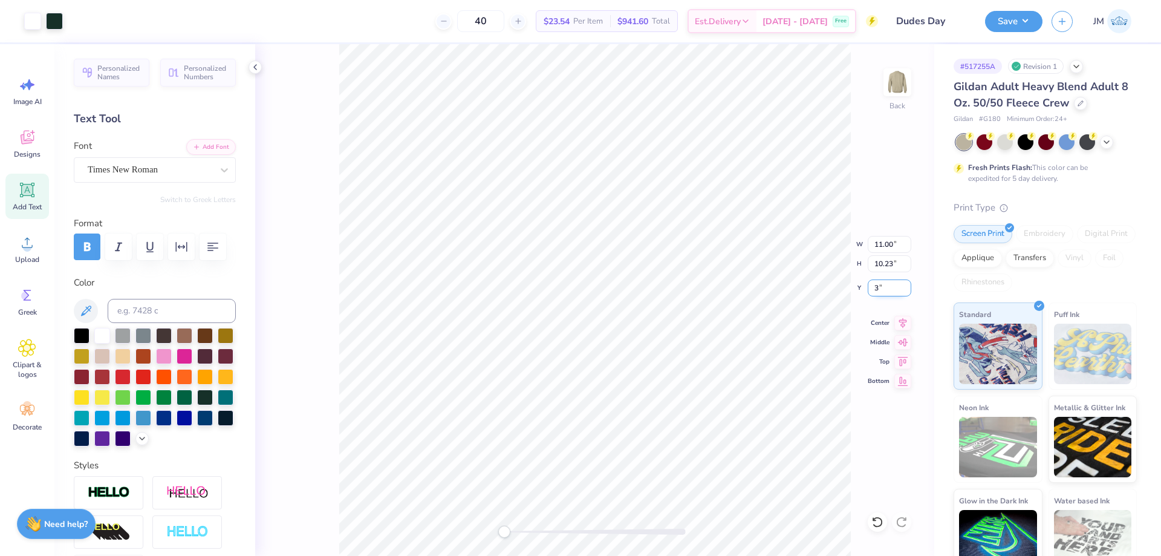
type input "3.00"
click at [706, 311] on li "Download vector" at bounding box center [697, 312] width 95 height 24
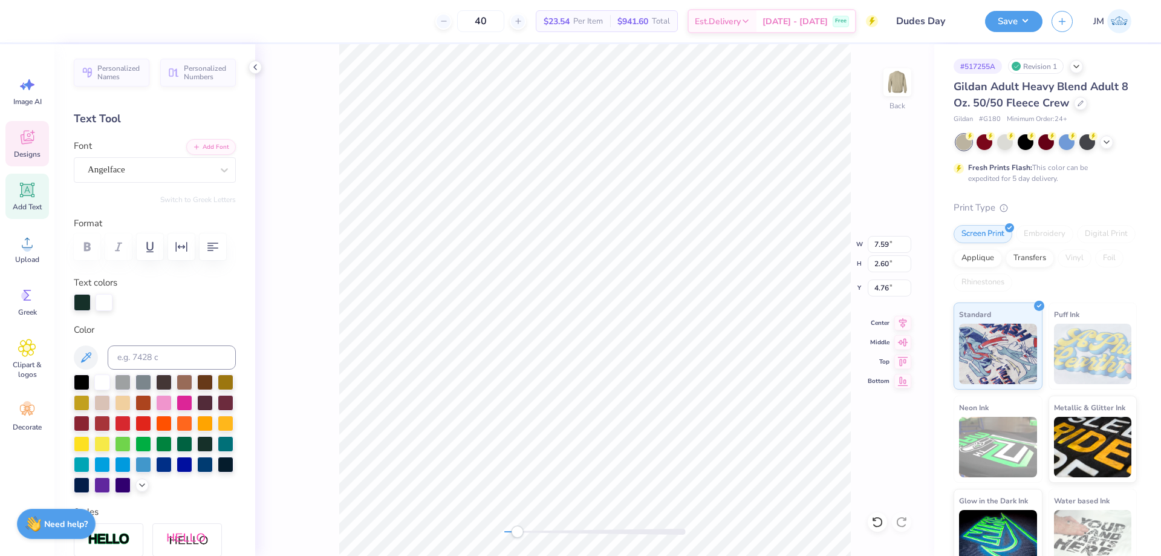
type input "7.59"
type input "2.60"
type input "4.76"
click at [218, 172] on icon at bounding box center [224, 170] width 12 height 12
click at [333, 306] on div "Back W 7.59 7.59 " H 2.60 2.60 " Y 4.76 4.76 " Center Middle Top Bottom" at bounding box center [594, 300] width 679 height 512
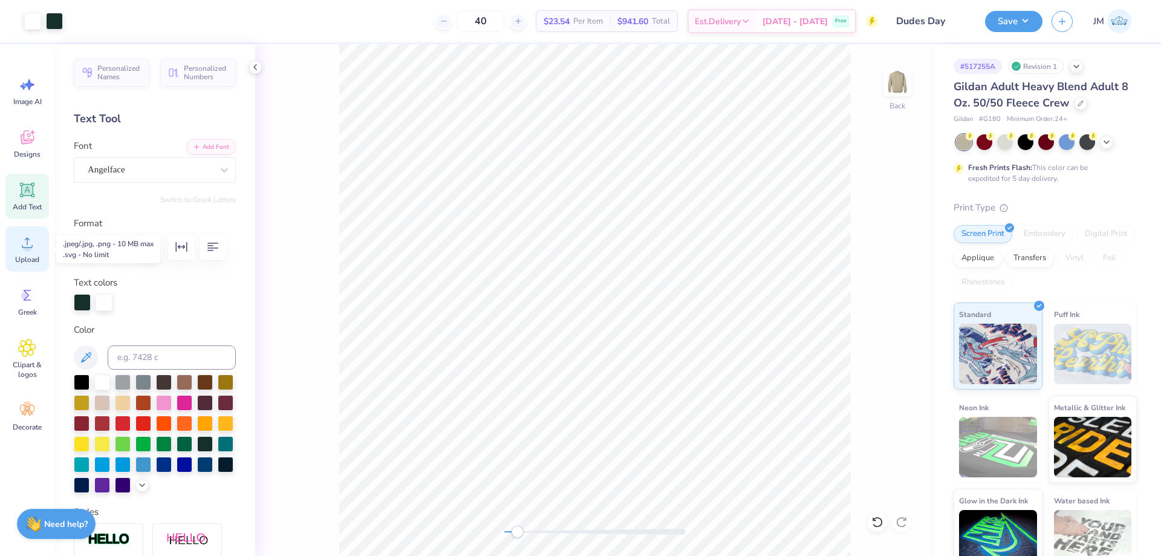
click at [35, 256] on span "Upload" at bounding box center [27, 260] width 24 height 10
click at [903, 319] on icon at bounding box center [902, 321] width 17 height 15
click at [898, 321] on icon at bounding box center [902, 321] width 17 height 15
click at [897, 323] on icon at bounding box center [902, 321] width 17 height 15
click at [902, 320] on icon at bounding box center [903, 321] width 8 height 10
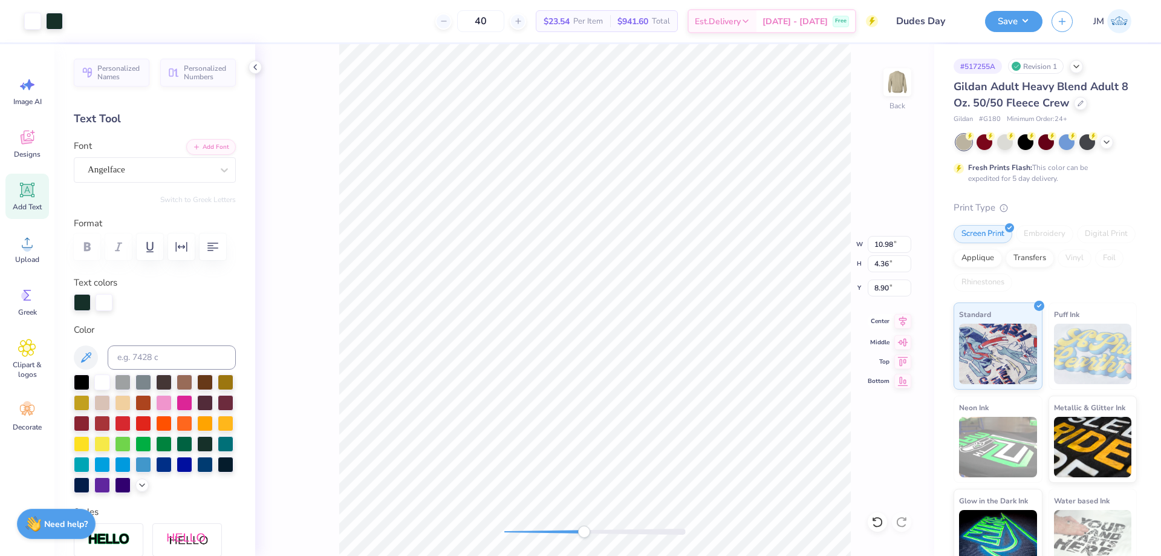
click at [897, 325] on icon at bounding box center [902, 321] width 17 height 15
click at [905, 317] on icon at bounding box center [902, 321] width 17 height 15
click at [902, 325] on icon at bounding box center [902, 321] width 17 height 15
click at [884, 291] on input "8.90" at bounding box center [890, 287] width 44 height 17
click at [746, 505] on li "Send to Back" at bounding box center [737, 511] width 95 height 24
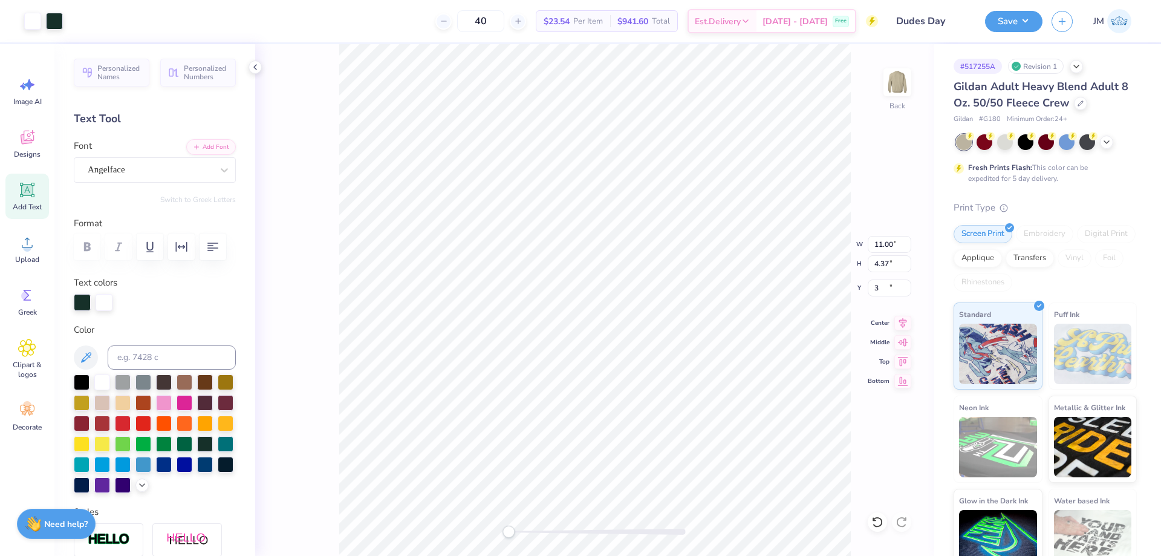
type input "3.00"
click at [715, 441] on li "Bring to Front" at bounding box center [718, 437] width 95 height 24
click at [900, 325] on icon at bounding box center [902, 321] width 17 height 15
click at [1034, 19] on button "Save" at bounding box center [1013, 19] width 57 height 21
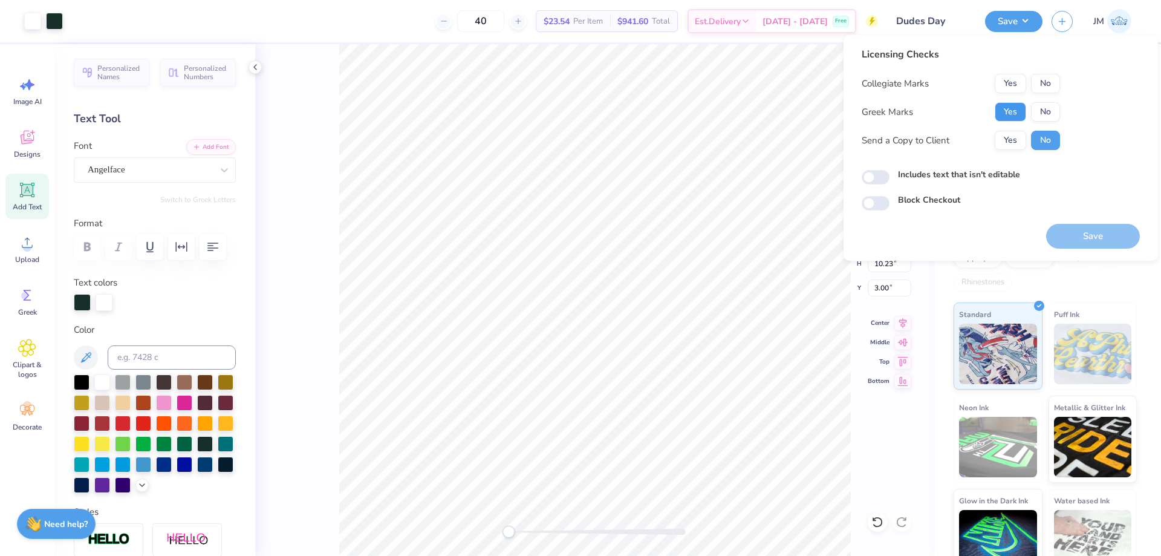
click at [1018, 105] on button "Yes" at bounding box center [1010, 111] width 31 height 19
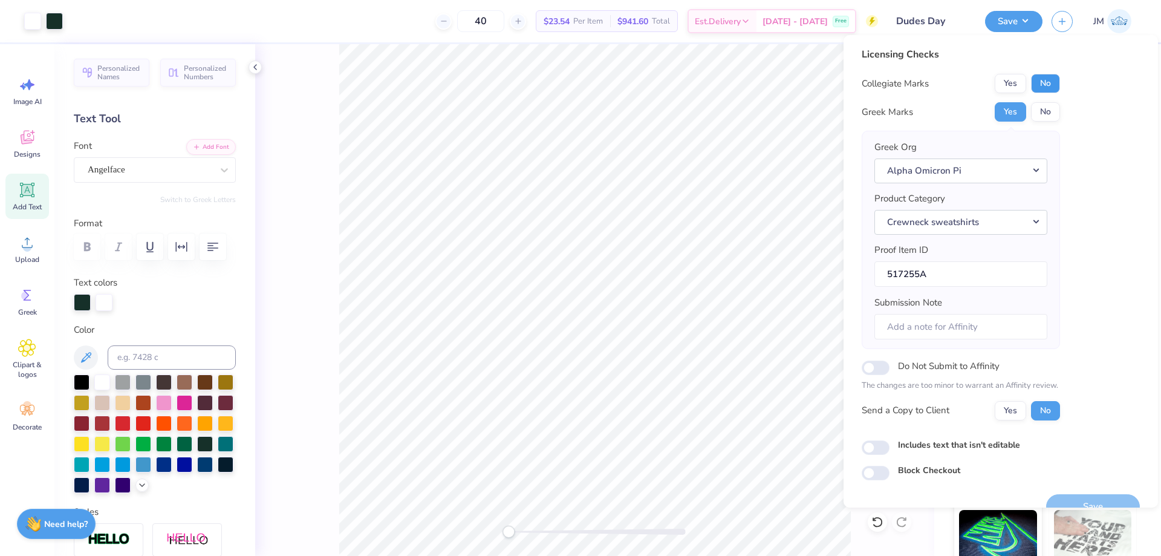
click at [1037, 83] on button "No" at bounding box center [1045, 83] width 29 height 19
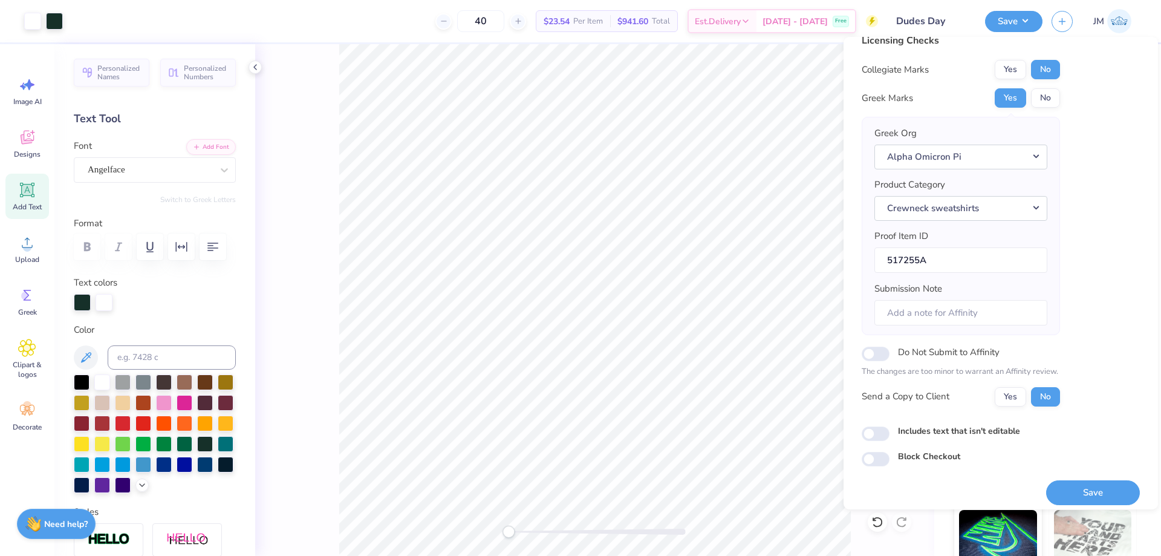
scroll to position [23, 0]
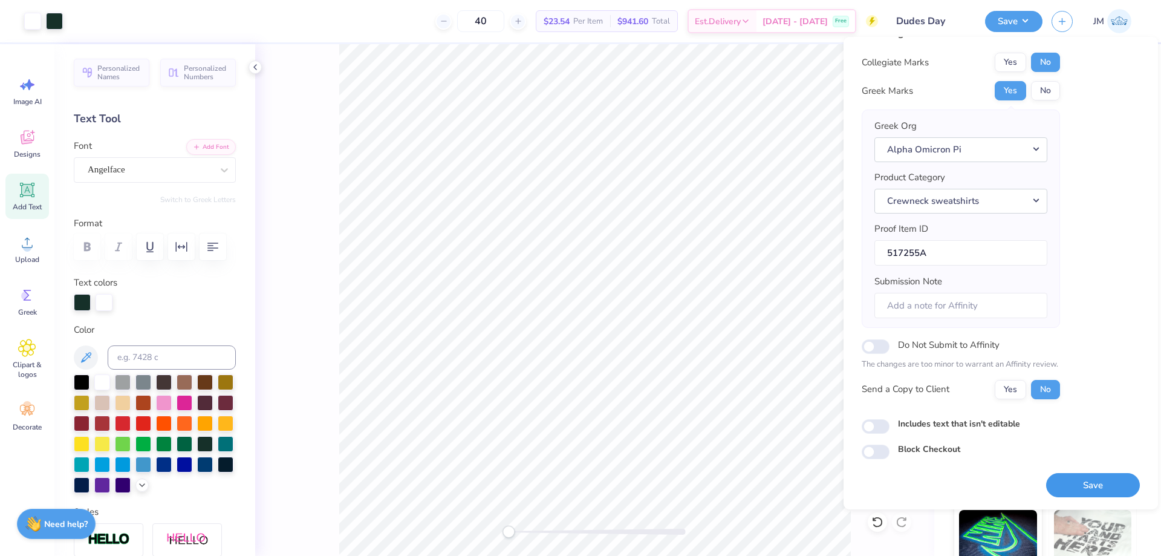
click at [1095, 480] on button "Save" at bounding box center [1093, 485] width 94 height 25
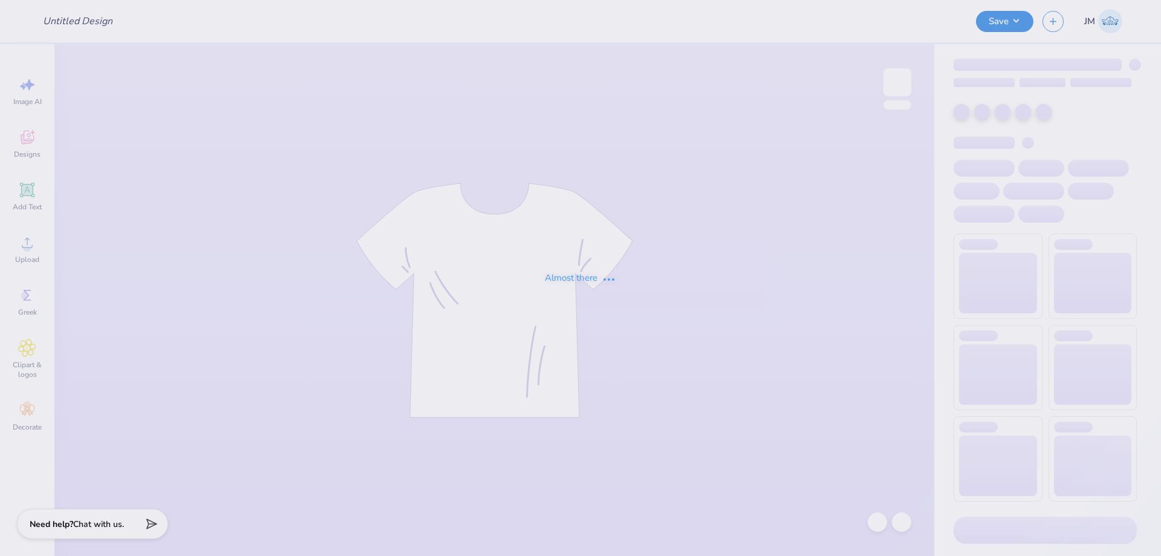
type input "[PERSON_NAME] : [US_STATE][GEOGRAPHIC_DATA], [GEOGRAPHIC_DATA]"
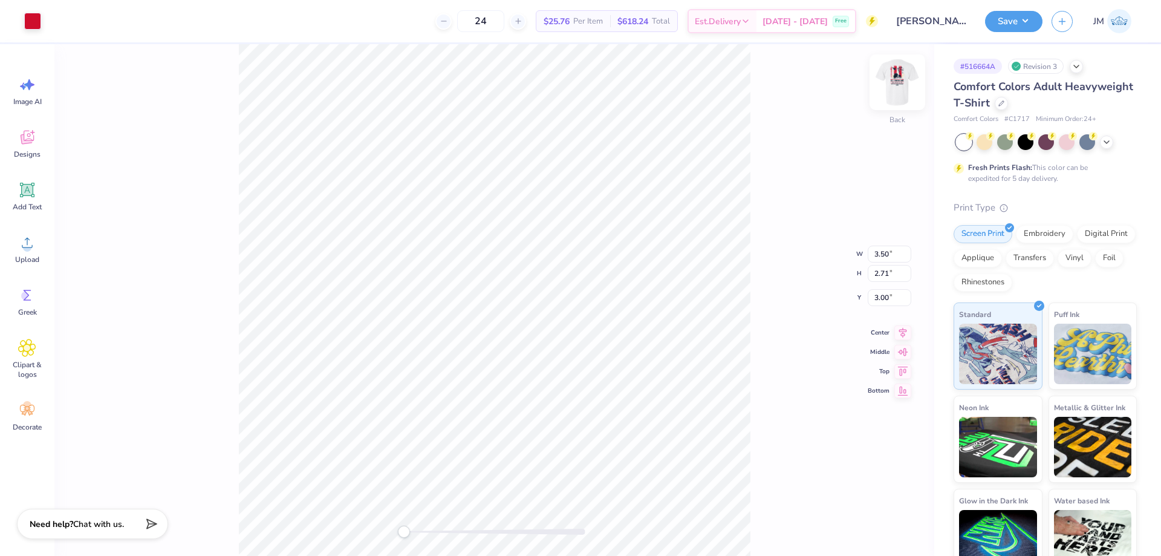
click at [900, 84] on img at bounding box center [897, 82] width 48 height 48
click at [599, 298] on li "Download vector" at bounding box center [590, 293] width 95 height 24
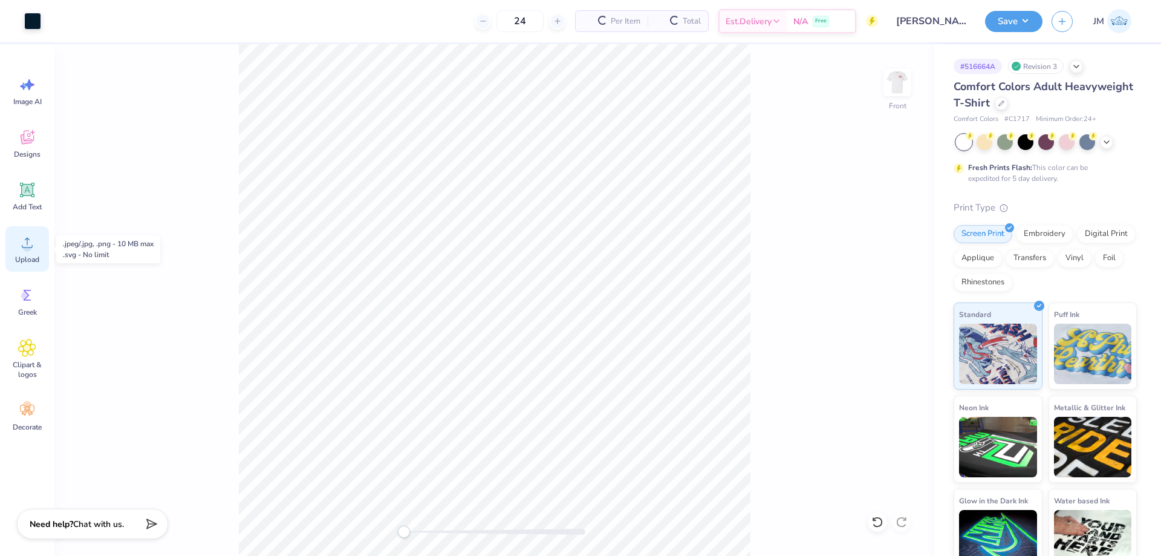
click at [22, 253] on div "Upload" at bounding box center [27, 248] width 44 height 45
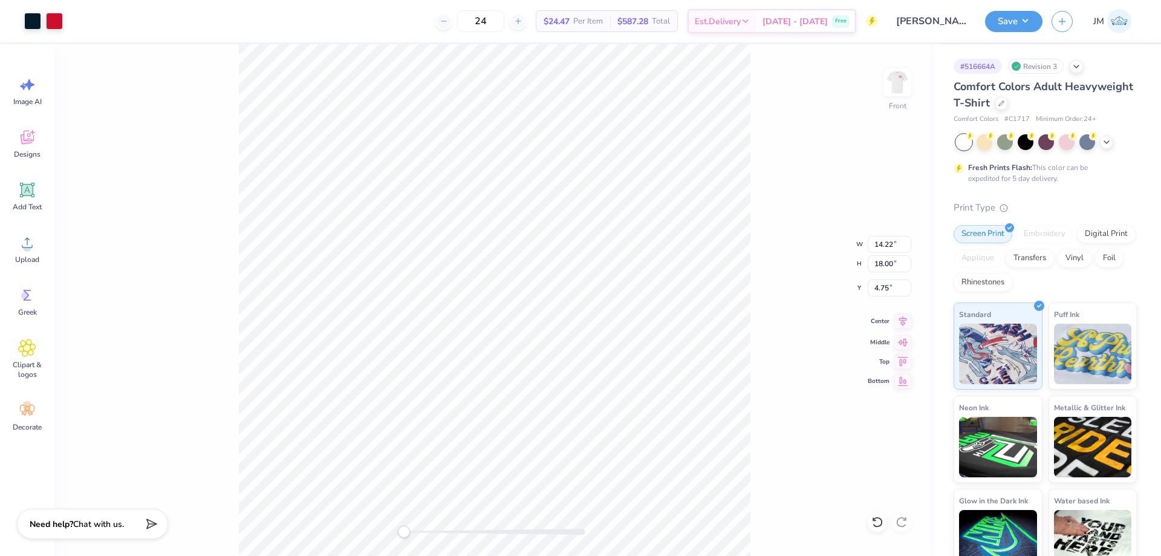
click at [902, 324] on icon at bounding box center [903, 321] width 8 height 10
click at [899, 319] on icon at bounding box center [902, 321] width 17 height 15
click at [902, 324] on icon at bounding box center [903, 321] width 8 height 10
click at [904, 323] on icon at bounding box center [902, 321] width 17 height 15
click at [889, 292] on input "6.20" at bounding box center [890, 287] width 44 height 17
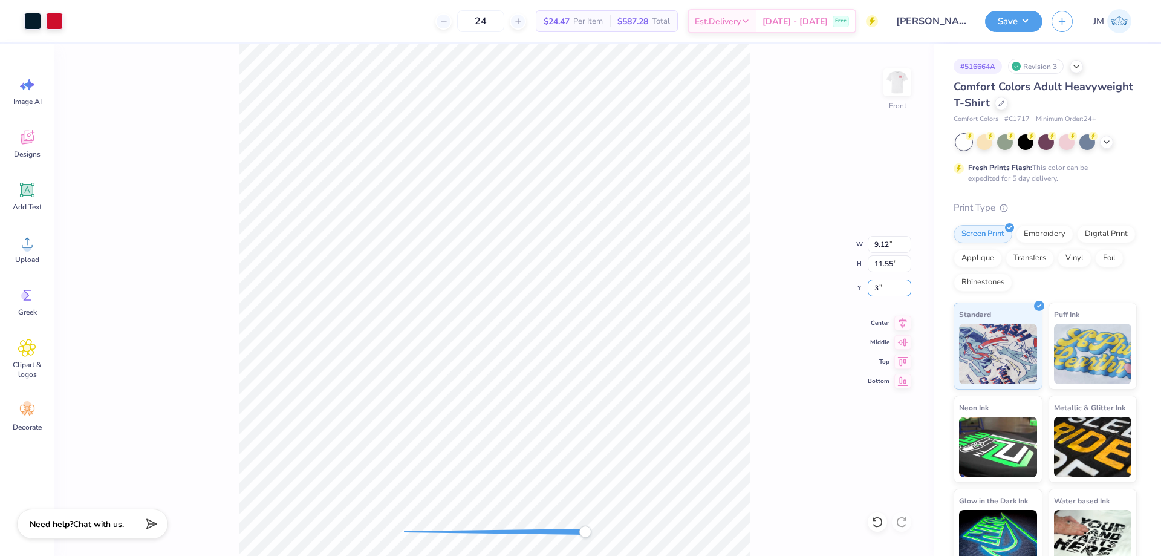
type input "3"
click at [1028, 28] on button "Save" at bounding box center [1013, 19] width 57 height 21
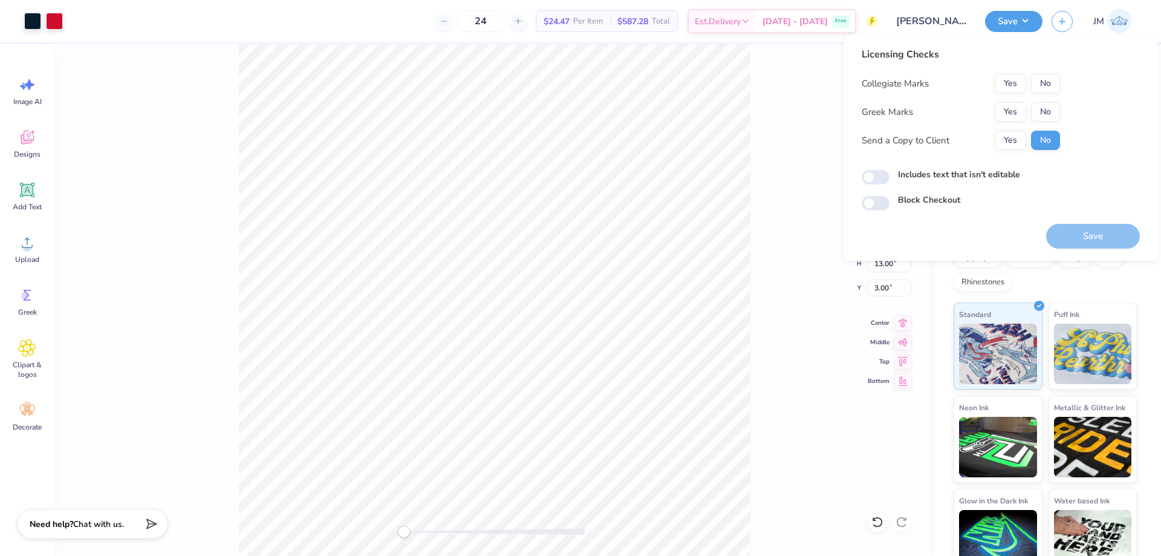
click at [1011, 100] on div "Collegiate Marks Yes No Greek Marks Yes No Send a Copy to Client Yes No" at bounding box center [961, 112] width 198 height 76
click at [1013, 114] on button "Yes" at bounding box center [1010, 111] width 31 height 19
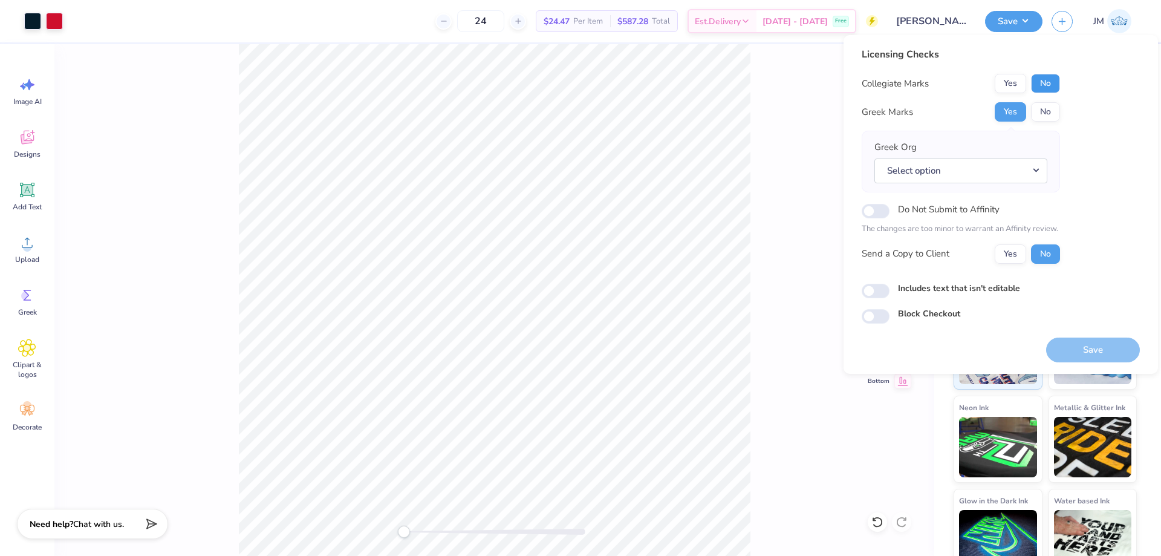
click at [1039, 87] on button "No" at bounding box center [1045, 83] width 29 height 19
click at [1037, 171] on button "Select option" at bounding box center [960, 170] width 173 height 25
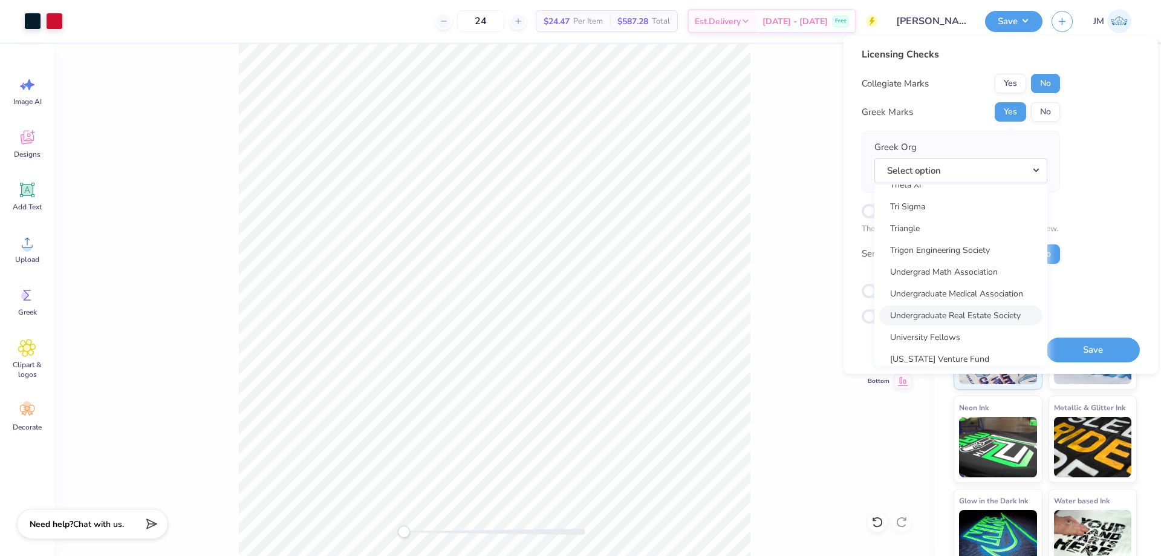
scroll to position [9016, 0]
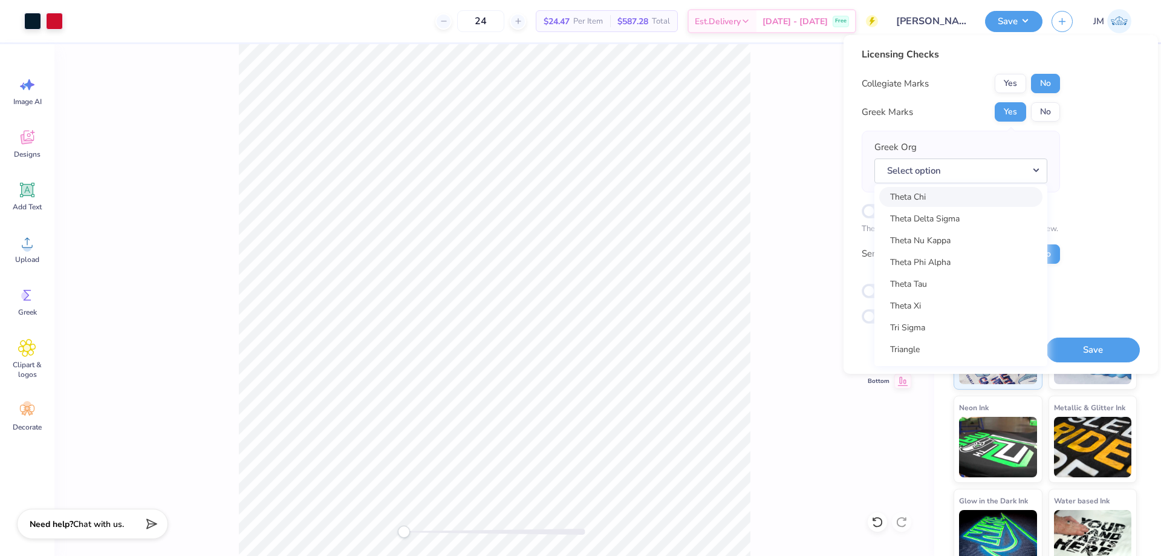
click at [948, 197] on link "Theta Chi" at bounding box center [960, 197] width 163 height 20
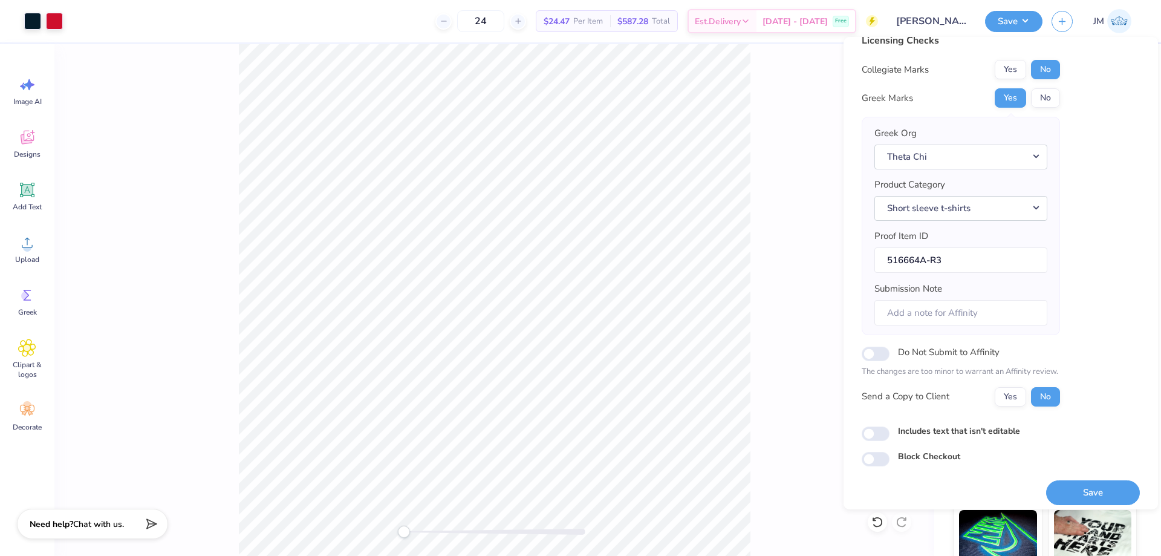
scroll to position [23, 0]
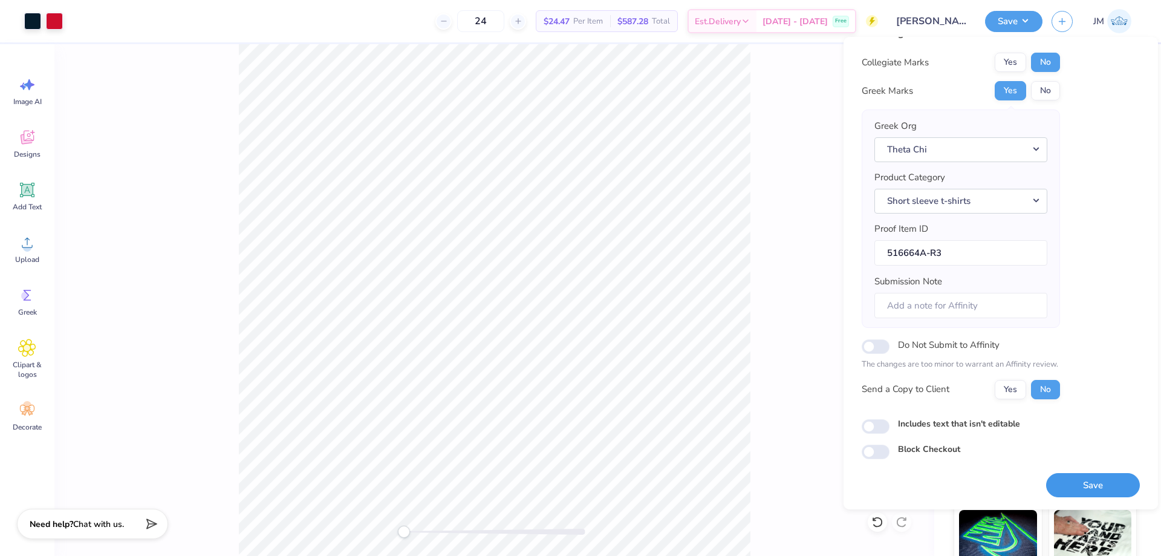
click at [1102, 483] on button "Save" at bounding box center [1093, 485] width 94 height 25
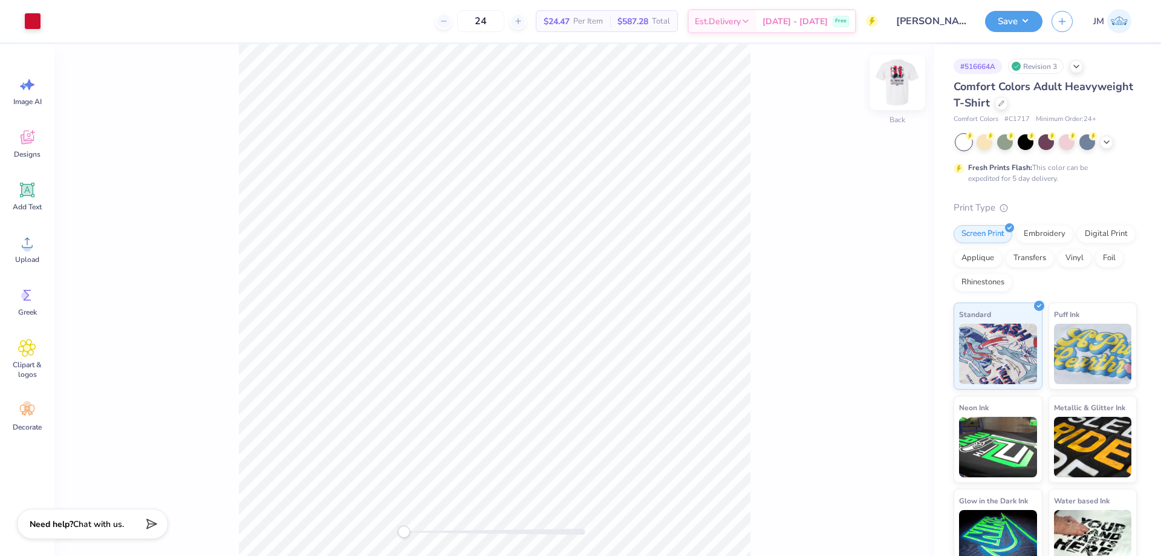
click at [907, 74] on img at bounding box center [897, 82] width 48 height 48
click at [33, 250] on icon at bounding box center [27, 242] width 18 height 18
click at [907, 325] on icon at bounding box center [902, 321] width 17 height 15
type input "10.90"
type input "13.80"
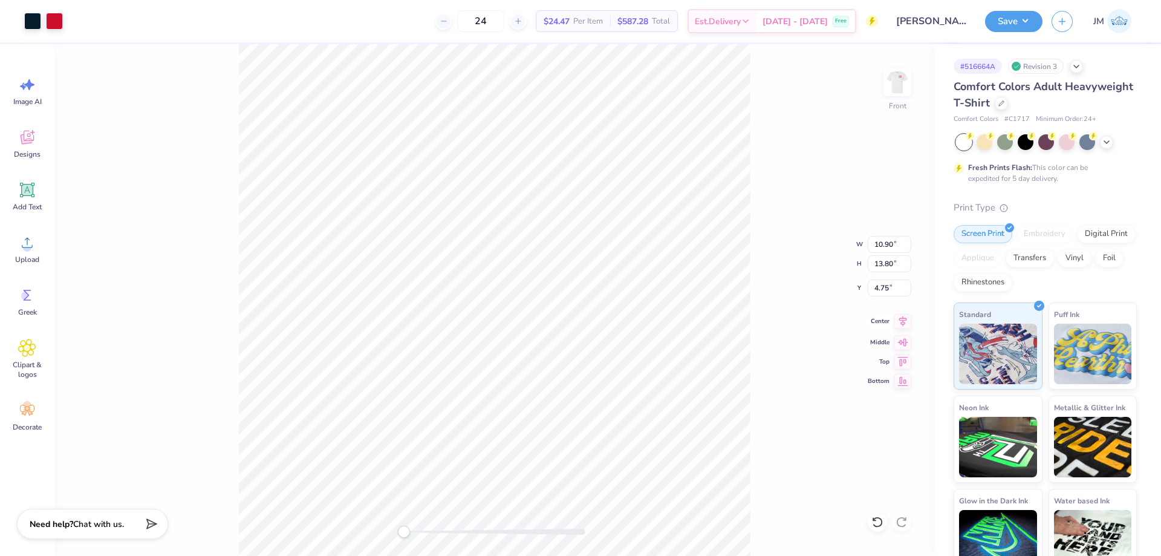
click at [902, 323] on icon at bounding box center [902, 321] width 17 height 15
click at [906, 319] on icon at bounding box center [903, 321] width 8 height 10
click at [899, 321] on icon at bounding box center [902, 321] width 17 height 15
click at [908, 323] on icon at bounding box center [902, 321] width 17 height 15
click at [904, 319] on icon at bounding box center [902, 323] width 17 height 15
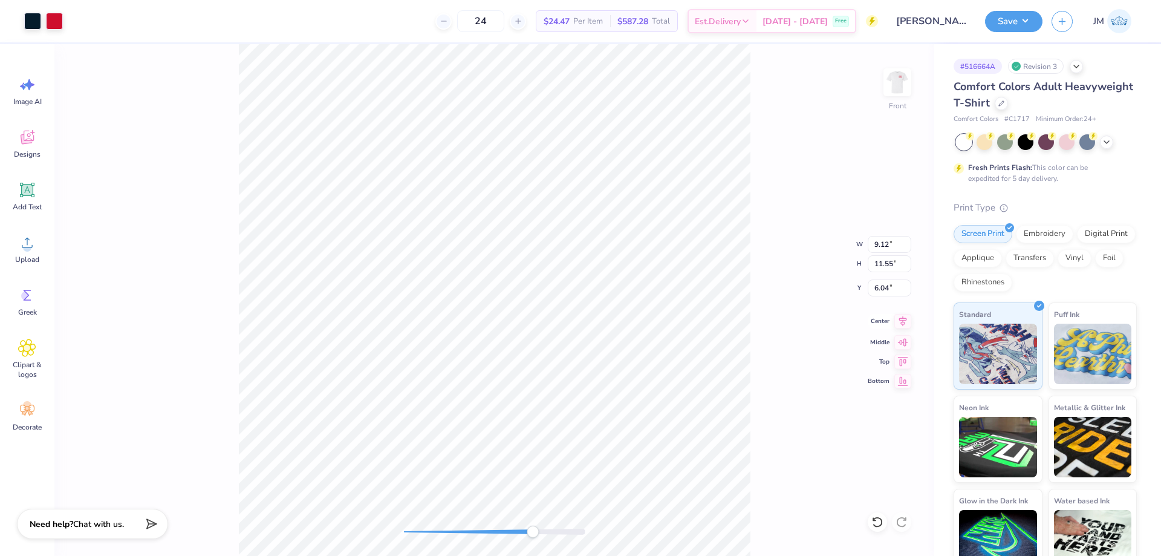
click at [904, 323] on icon at bounding box center [902, 321] width 17 height 15
click at [880, 293] on input "6.04" at bounding box center [890, 287] width 44 height 17
type input "3"
click at [1017, 19] on button "Save" at bounding box center [1013, 19] width 57 height 21
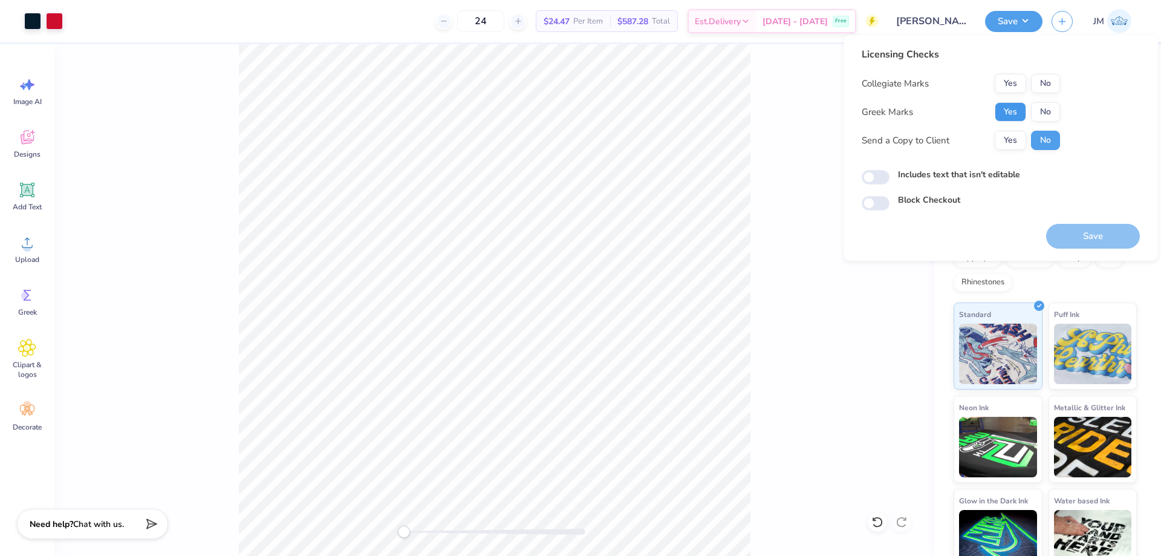
click at [1015, 106] on button "Yes" at bounding box center [1010, 111] width 31 height 19
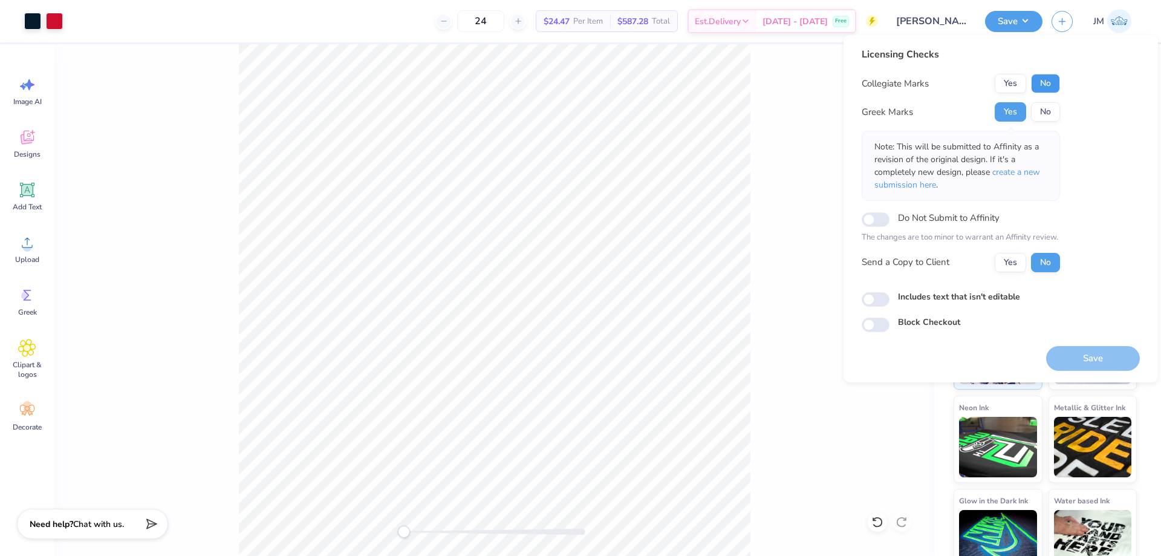
click at [1039, 84] on button "No" at bounding box center [1045, 83] width 29 height 19
click at [1027, 172] on span "create a new submission here" at bounding box center [957, 178] width 166 height 24
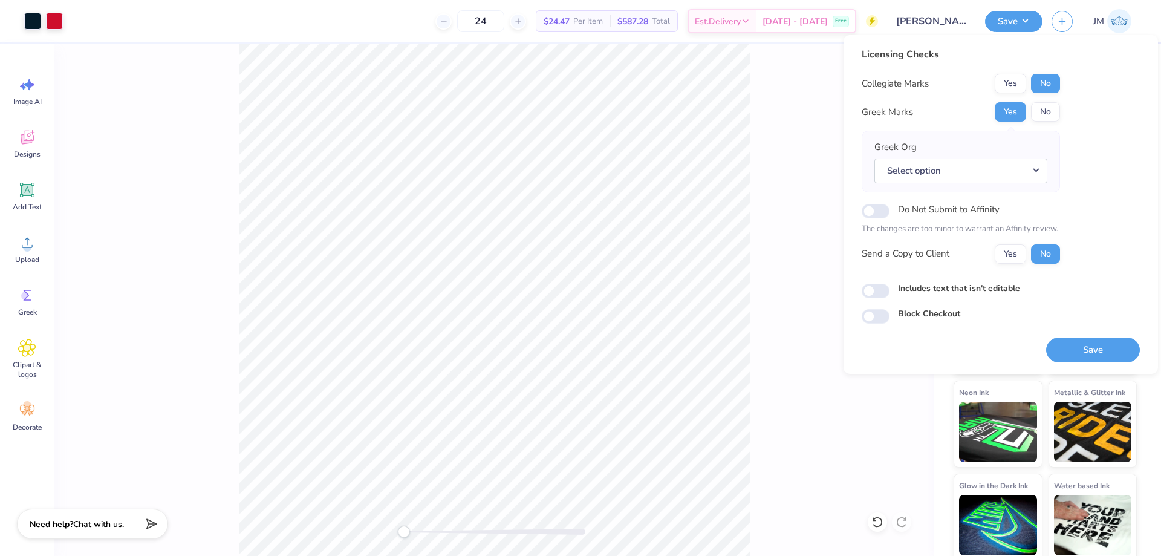
scroll to position [20, 0]
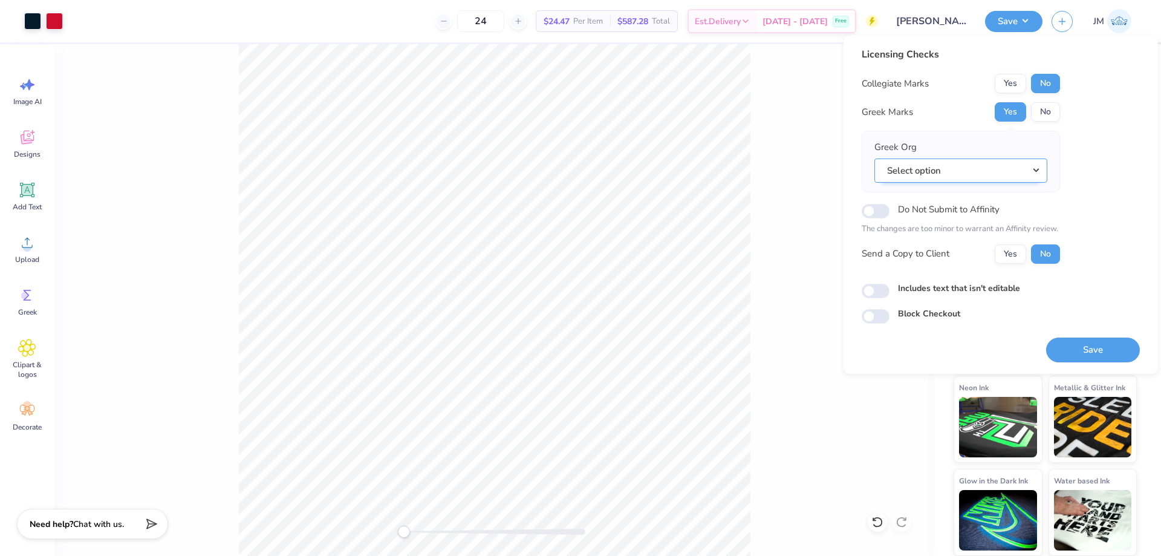
click at [1037, 166] on button "Select option" at bounding box center [960, 170] width 173 height 25
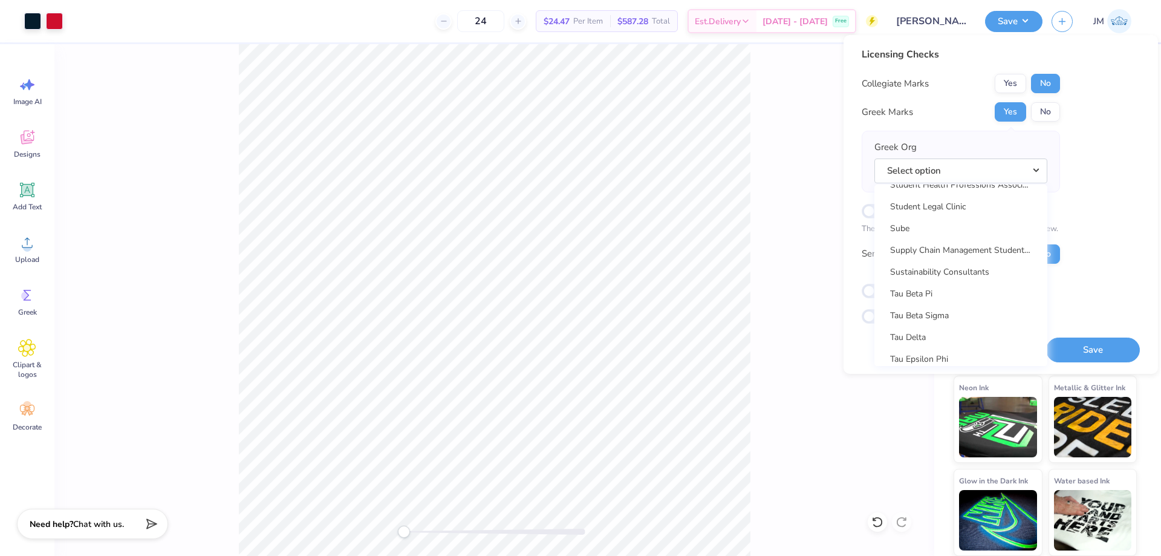
scroll to position [8993, 0]
click at [950, 216] on link "Theta Chi" at bounding box center [960, 219] width 163 height 20
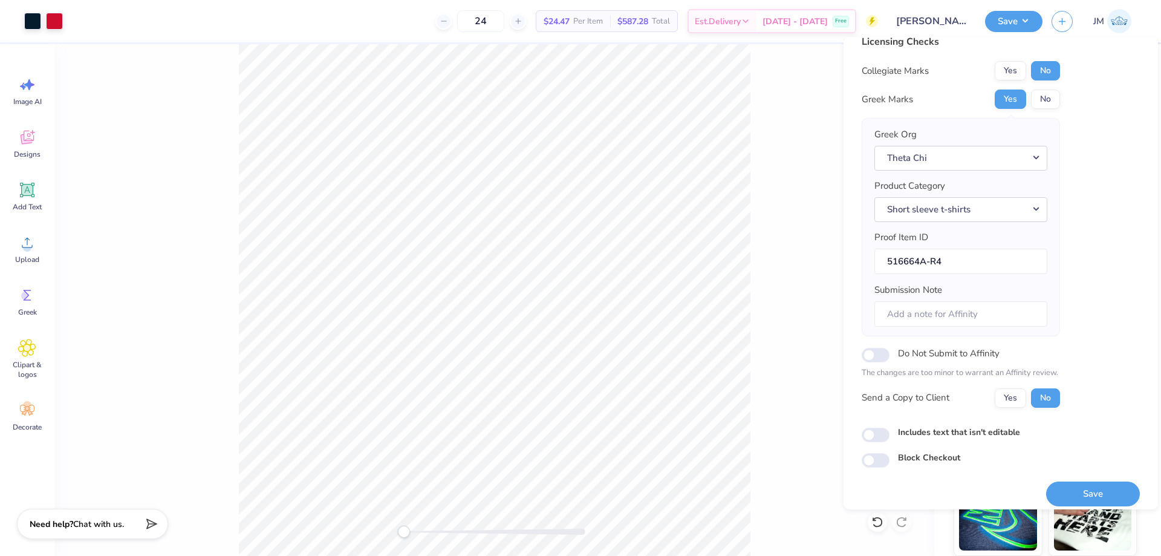
scroll to position [23, 0]
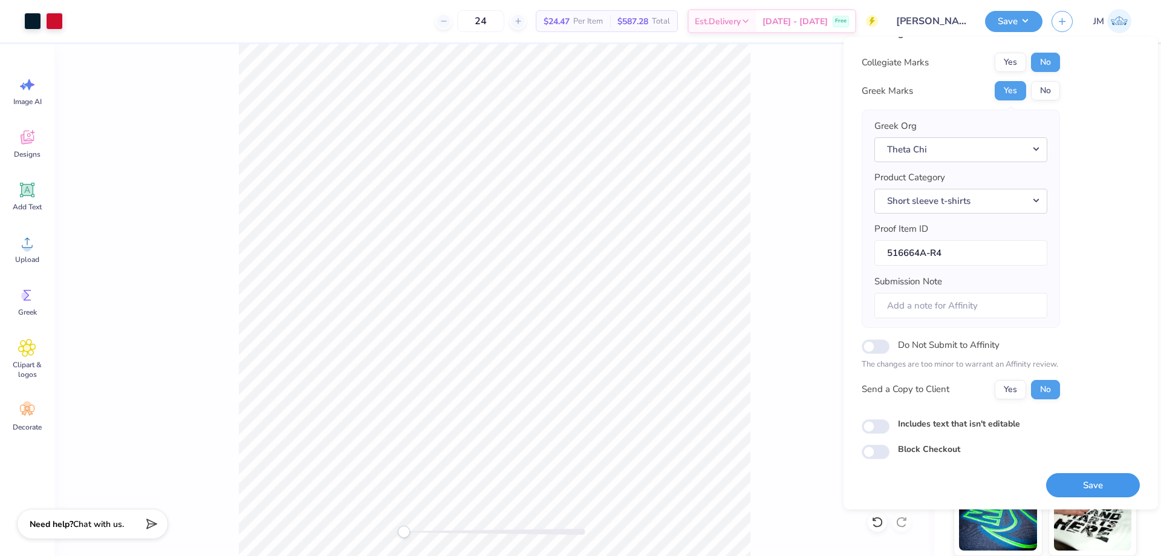
click at [1086, 481] on button "Save" at bounding box center [1093, 485] width 94 height 25
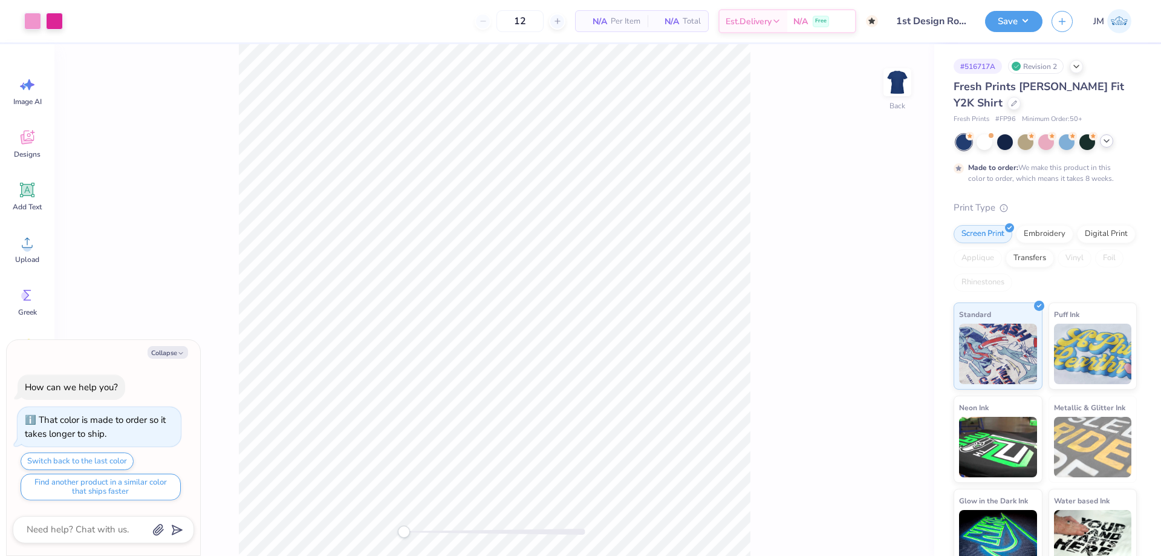
click at [1106, 143] on icon at bounding box center [1107, 141] width 10 height 10
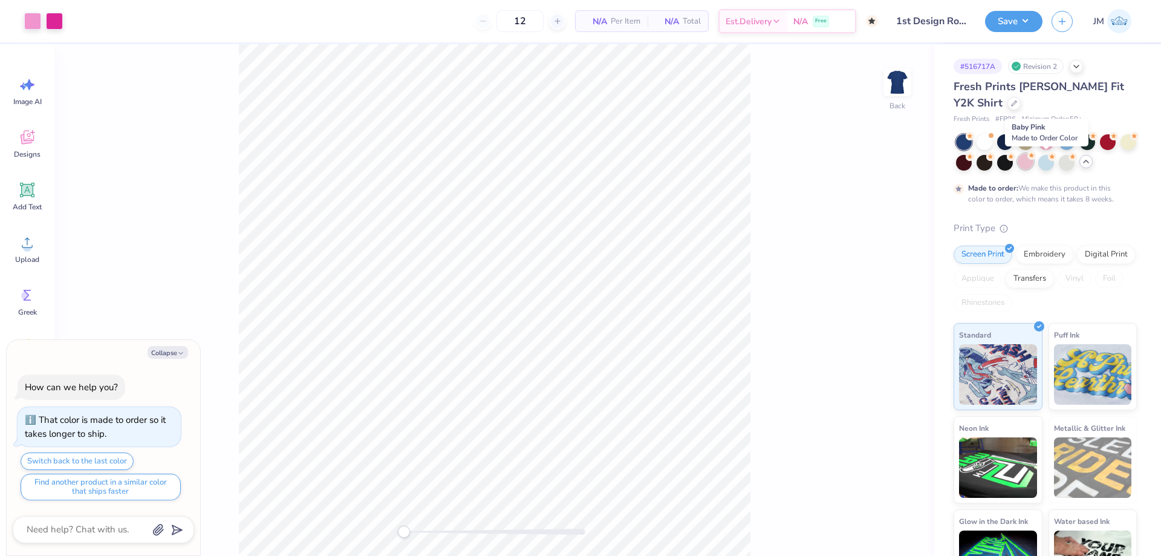
click at [1034, 161] on div at bounding box center [1026, 162] width 16 height 16
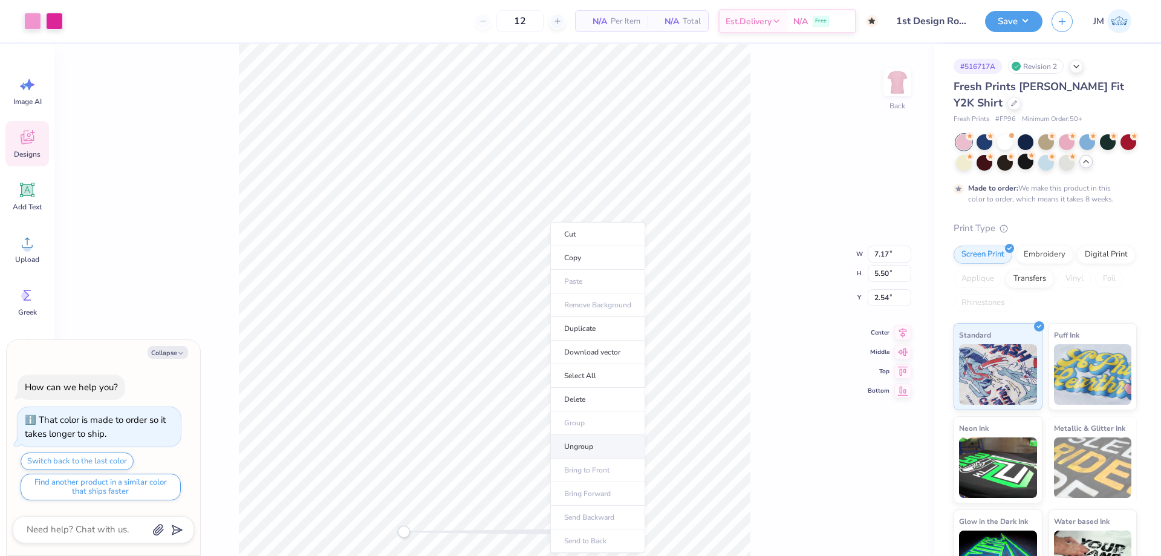
click at [599, 443] on li "Ungroup" at bounding box center [597, 447] width 95 height 24
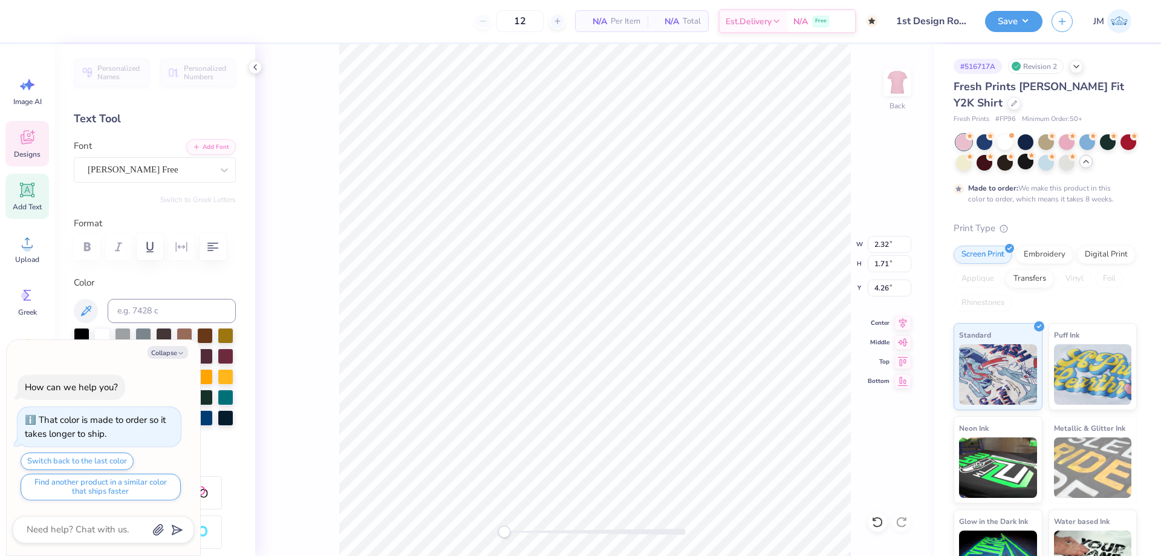
scroll to position [10, 1]
type textarea "x"
click at [625, 498] on li "Send to Back" at bounding box center [626, 501] width 95 height 24
type textarea "x"
type textarea "a"
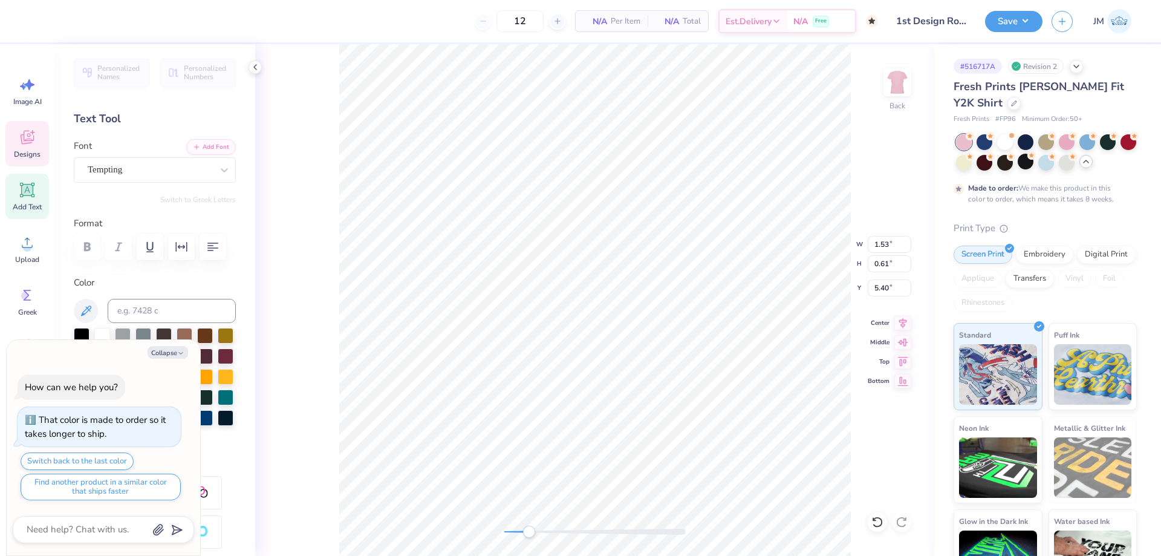
type textarea "x"
type textarea "au"
click at [900, 319] on icon at bounding box center [902, 321] width 17 height 15
click at [1031, 21] on button "Save" at bounding box center [1013, 19] width 57 height 21
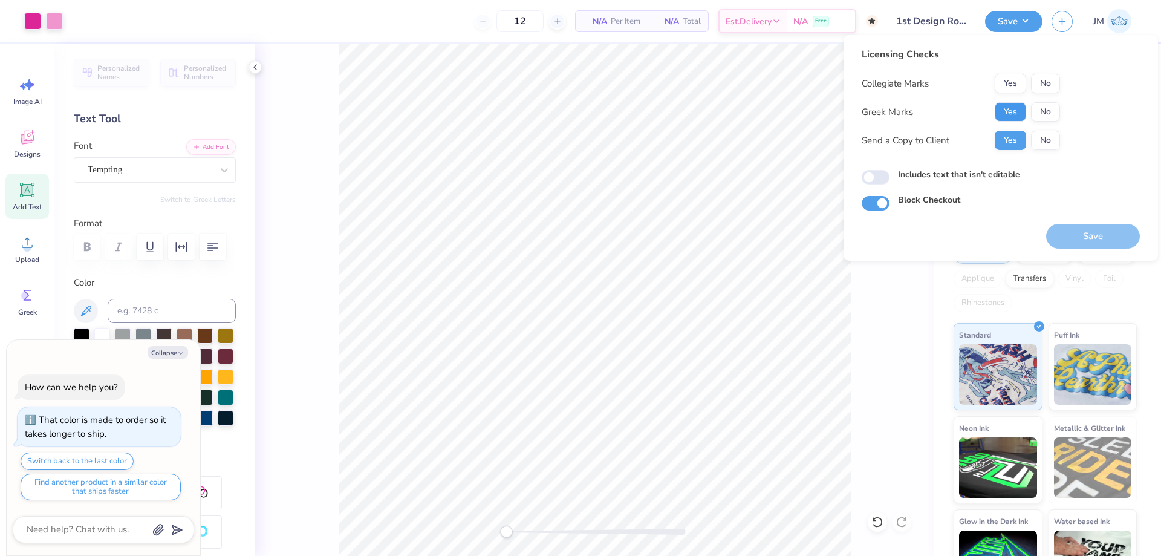
click at [1014, 111] on button "Yes" at bounding box center [1010, 111] width 31 height 19
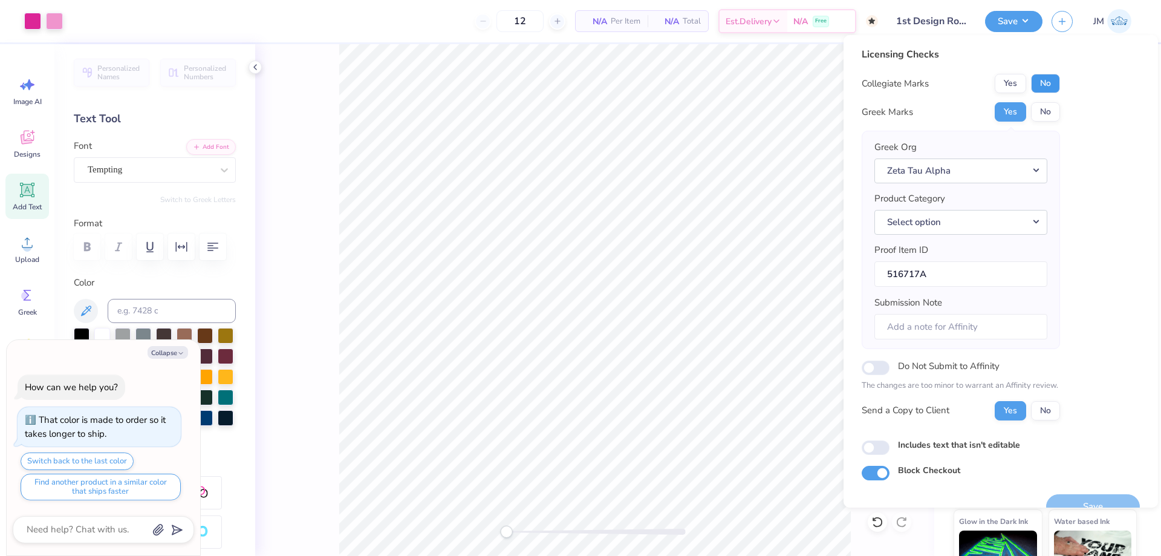
click at [1046, 83] on button "No" at bounding box center [1045, 83] width 29 height 19
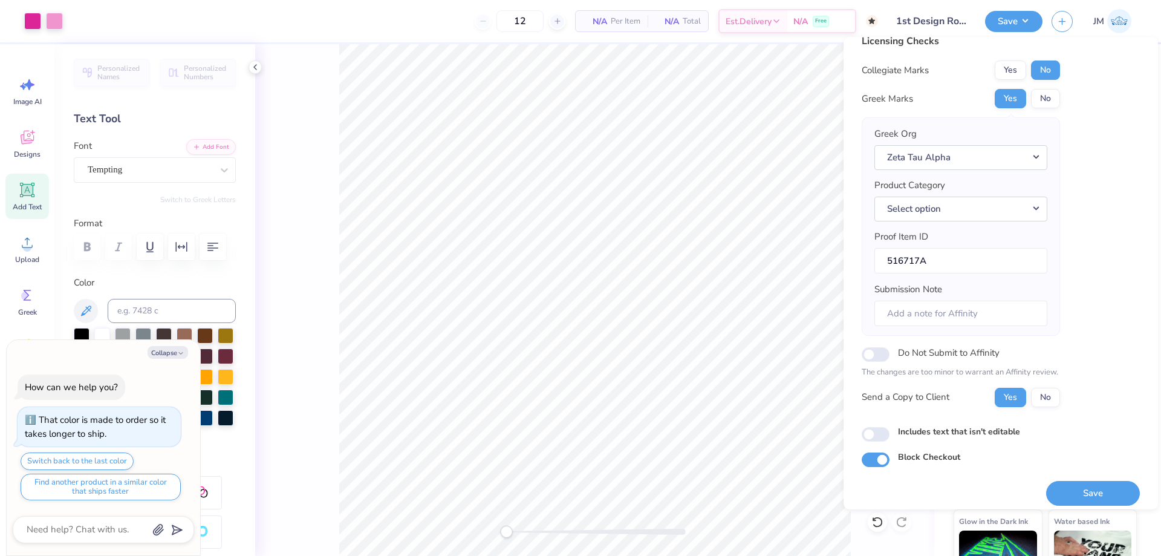
scroll to position [23, 0]
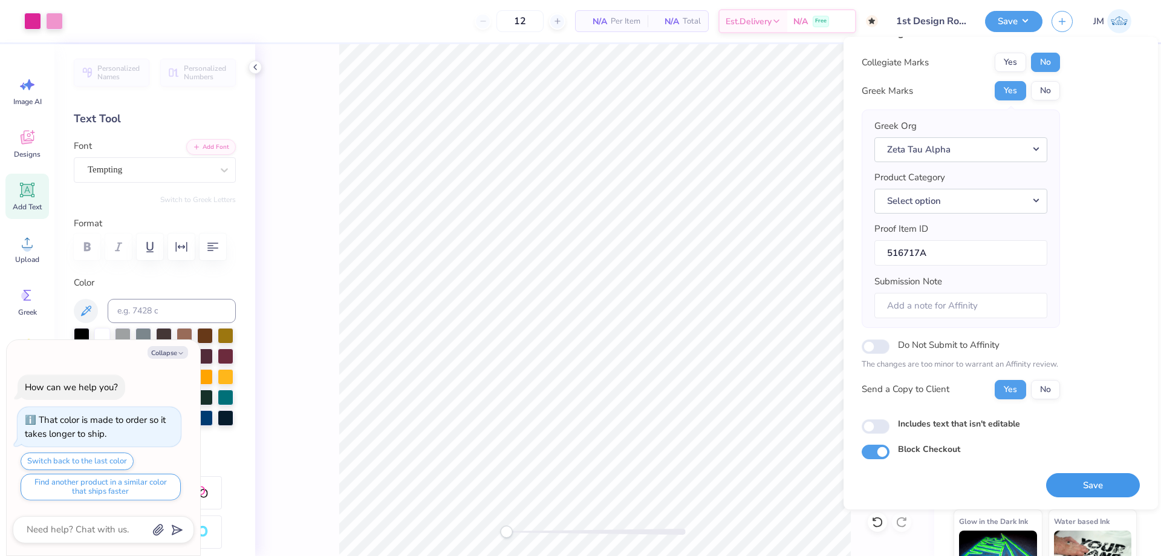
click at [1086, 486] on button "Save" at bounding box center [1093, 485] width 94 height 25
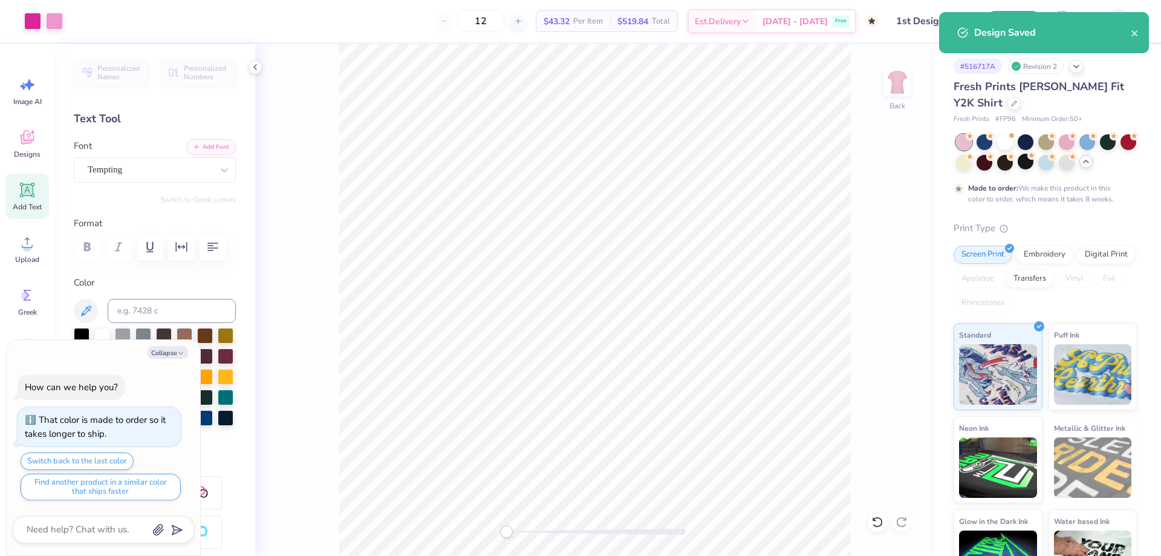
type textarea "x"
